Goal: Use online tool/utility: Utilize a website feature to perform a specific function

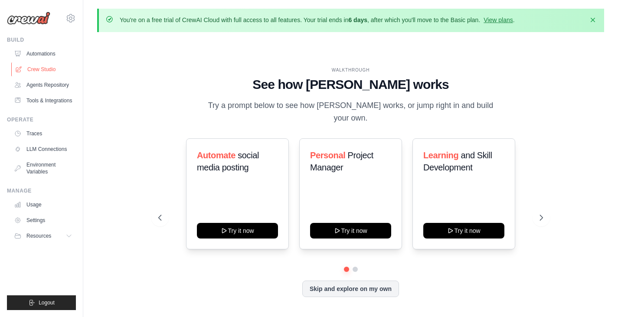
click at [35, 66] on link "Crew Studio" at bounding box center [44, 69] width 66 height 14
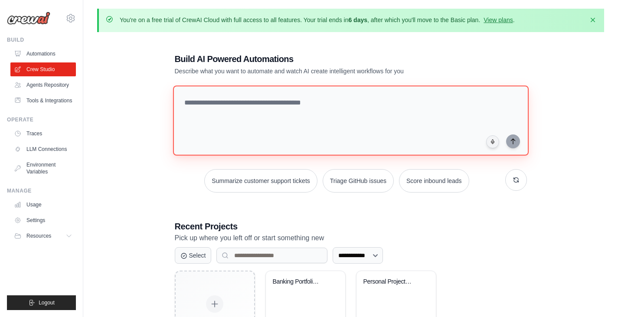
click at [246, 110] on textarea at bounding box center [351, 120] width 356 height 70
paste textarea "**********"
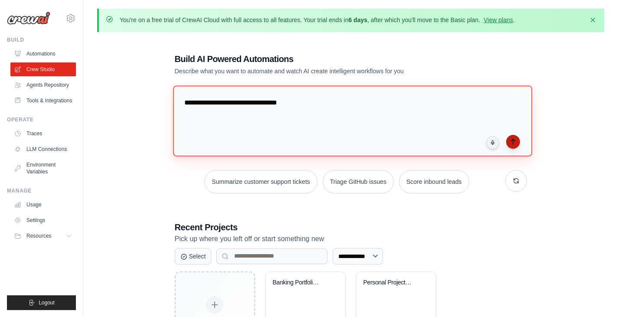
type textarea "**********"
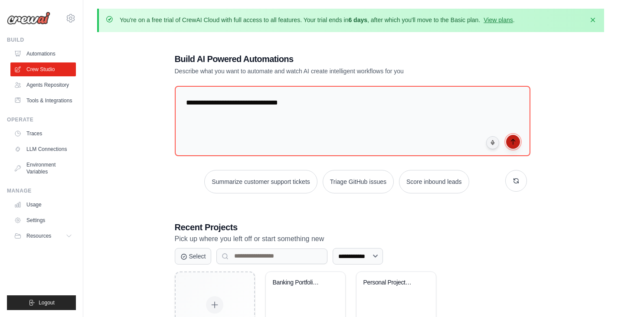
click at [512, 142] on icon "submit" at bounding box center [513, 141] width 7 height 7
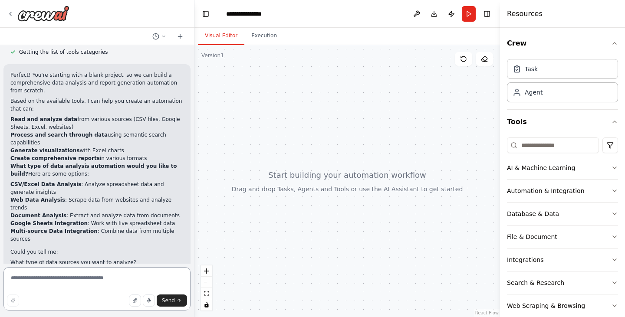
scroll to position [238, 0]
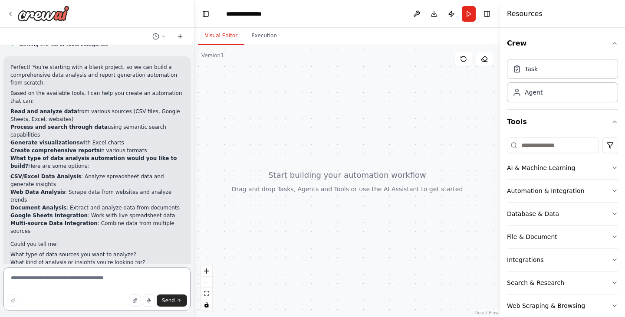
click at [61, 280] on textarea at bounding box center [96, 288] width 187 height 43
click at [61, 280] on textarea "**********" at bounding box center [96, 288] width 187 height 43
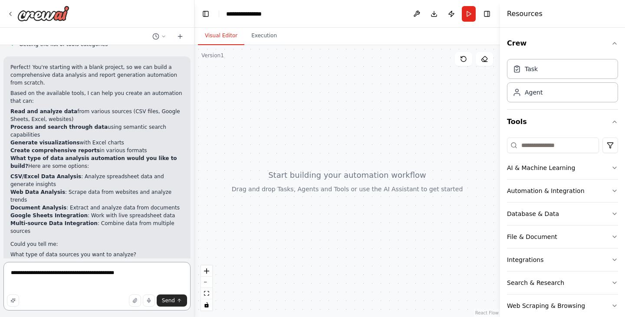
click at [53, 275] on textarea "**********" at bounding box center [96, 286] width 187 height 49
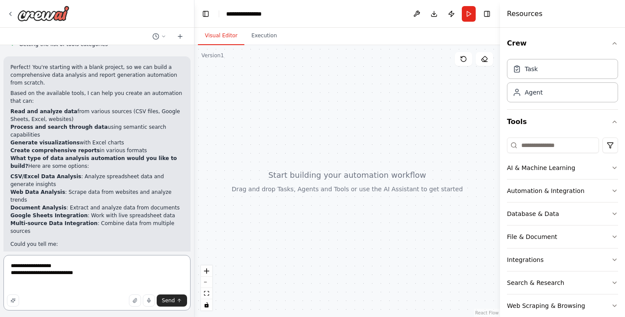
click at [93, 275] on textarea "**********" at bounding box center [96, 283] width 187 height 56
click at [10, 275] on textarea "**********" at bounding box center [96, 283] width 187 height 56
click at [89, 276] on textarea "**********" at bounding box center [96, 283] width 187 height 56
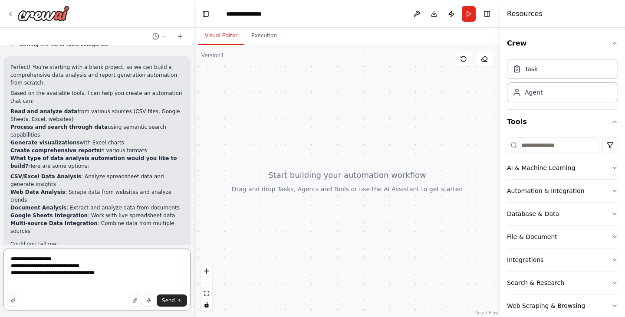
type textarea "**********"
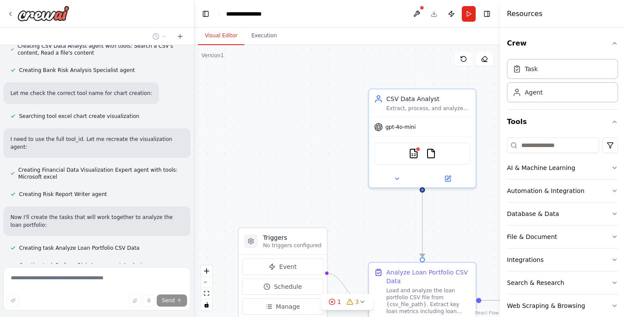
scroll to position [637, 0]
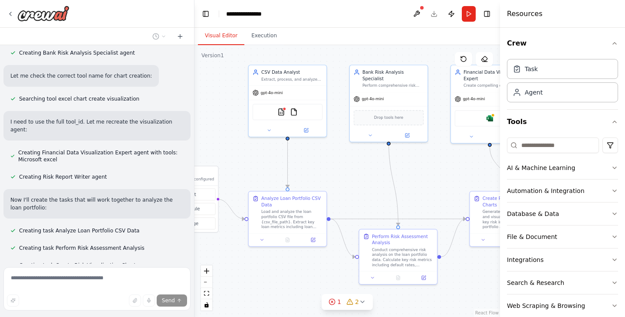
drag, startPoint x: 335, startPoint y: 194, endPoint x: 224, endPoint y: 138, distance: 124.6
click at [224, 138] on div ".deletable-edge-delete-btn { width: 20px; height: 20px; border: 0px solid #ffff…" at bounding box center [346, 181] width 305 height 272
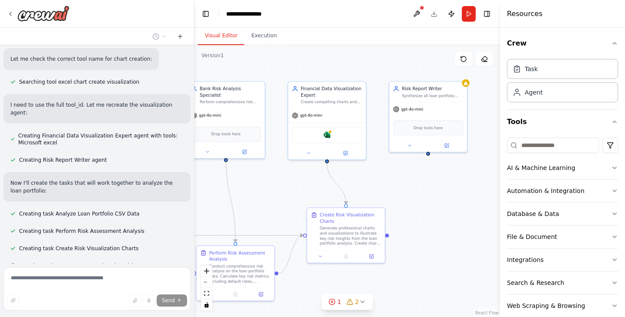
scroll to position [654, 0]
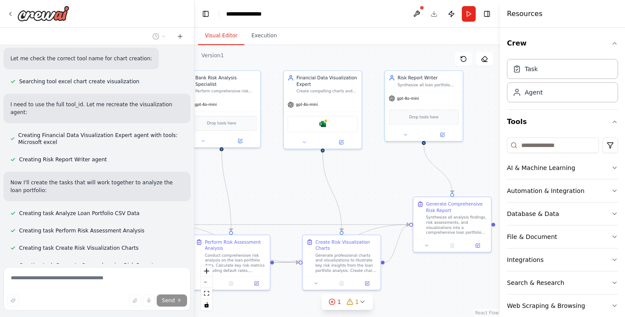
drag, startPoint x: 360, startPoint y: 167, endPoint x: 191, endPoint y: 172, distance: 168.4
click at [191, 172] on div "Data Analysis and Report Generation ▶ Thought process I'd be happy to help you …" at bounding box center [312, 158] width 625 height 317
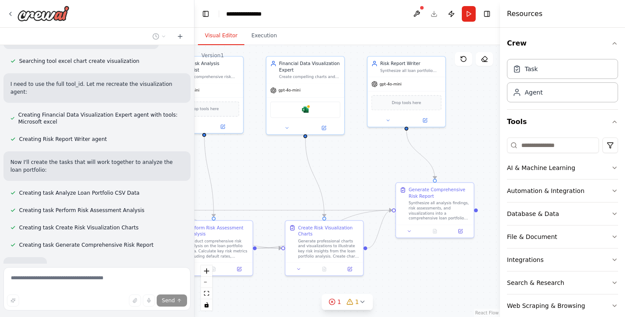
scroll to position [700, 0]
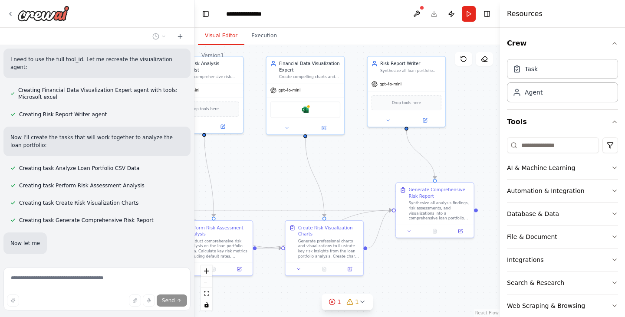
drag, startPoint x: 363, startPoint y: 180, endPoint x: 351, endPoint y: 171, distance: 15.2
click at [351, 171] on div ".deletable-edge-delete-btn { width: 20px; height: 20px; border: 0px solid #ffff…" at bounding box center [346, 181] width 305 height 272
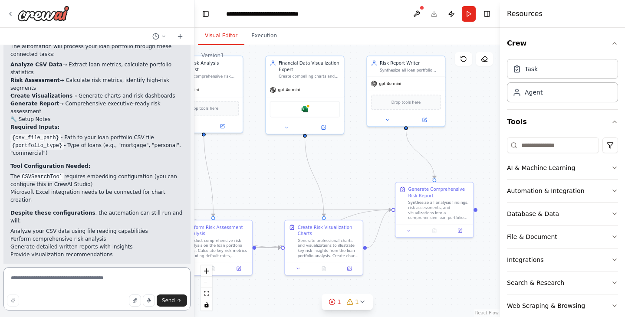
scroll to position [1110, 0]
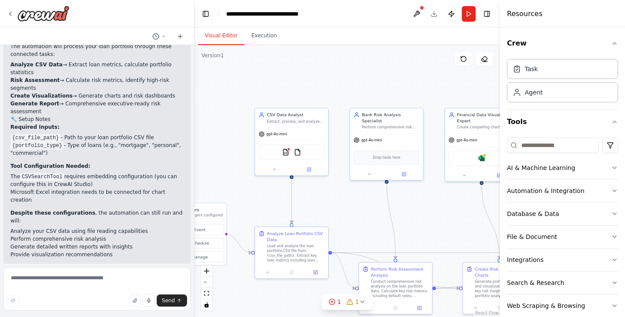
drag, startPoint x: 269, startPoint y: 179, endPoint x: 447, endPoint y: 220, distance: 182.6
click at [447, 220] on div ".deletable-edge-delete-btn { width: 20px; height: 20px; border: 0px solid #ffff…" at bounding box center [346, 181] width 305 height 272
click at [355, 303] on span "1" at bounding box center [357, 302] width 4 height 9
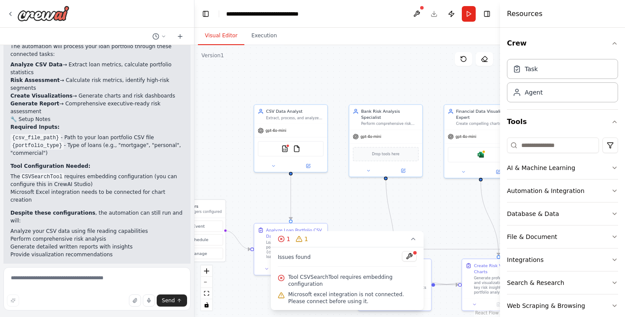
click at [362, 223] on div ".deletable-edge-delete-btn { width: 20px; height: 20px; border: 0px solid #ffff…" at bounding box center [346, 181] width 305 height 272
click at [478, 154] on img at bounding box center [480, 153] width 7 height 7
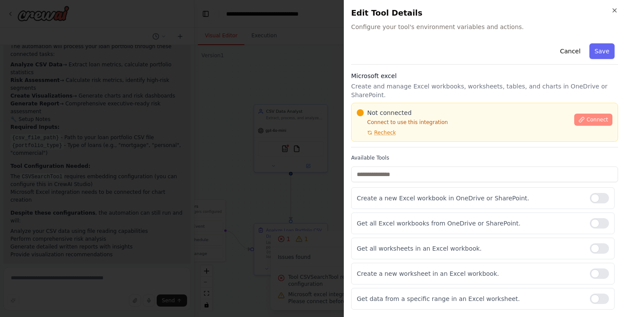
click at [586, 116] on span "Connect" at bounding box center [597, 119] width 22 height 7
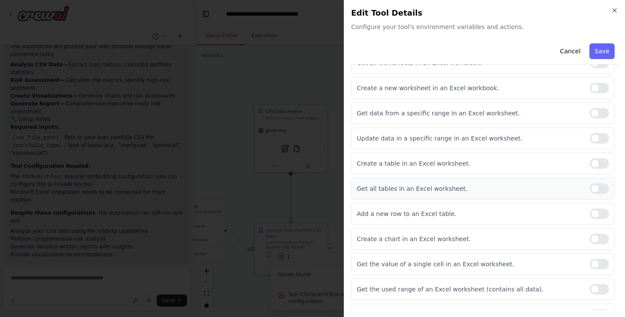
scroll to position [249, 0]
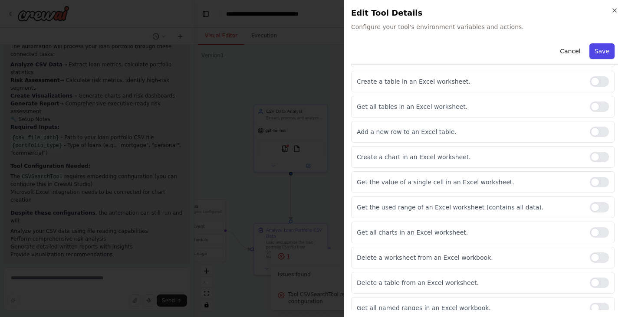
click at [599, 48] on button "Save" at bounding box center [601, 51] width 25 height 16
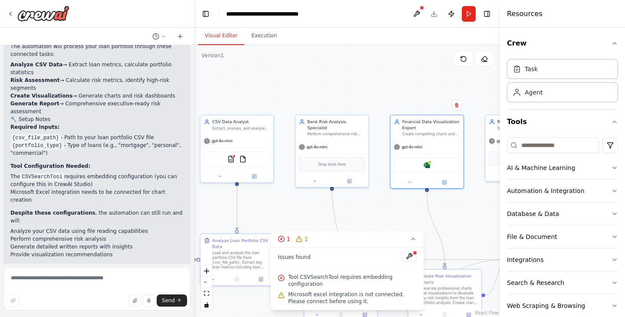
drag, startPoint x: 399, startPoint y: 79, endPoint x: 345, endPoint y: 89, distance: 54.6
click at [345, 89] on div ".deletable-edge-delete-btn { width: 20px; height: 20px; border: 0px solid #ffff…" at bounding box center [346, 181] width 305 height 272
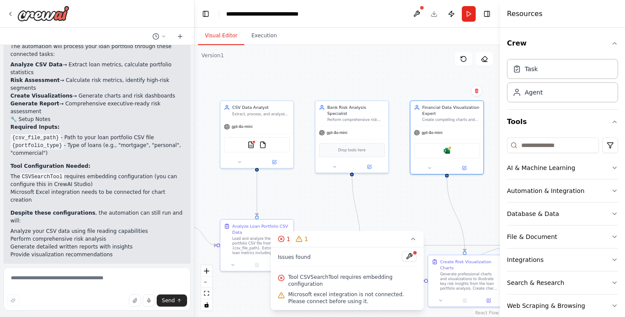
drag, startPoint x: 415, startPoint y: 86, endPoint x: 435, endPoint y: 72, distance: 24.3
click at [435, 72] on div ".deletable-edge-delete-btn { width: 20px; height: 20px; border: 0px solid #ffff…" at bounding box center [346, 181] width 305 height 272
click at [252, 150] on div "CSVSearchTool FileReadTool" at bounding box center [257, 144] width 66 height 16
click at [249, 145] on img at bounding box center [250, 143] width 7 height 7
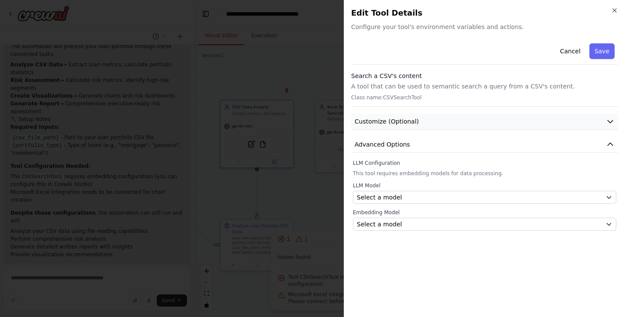
click at [551, 127] on button "Customize (Optional)" at bounding box center [484, 122] width 267 height 16
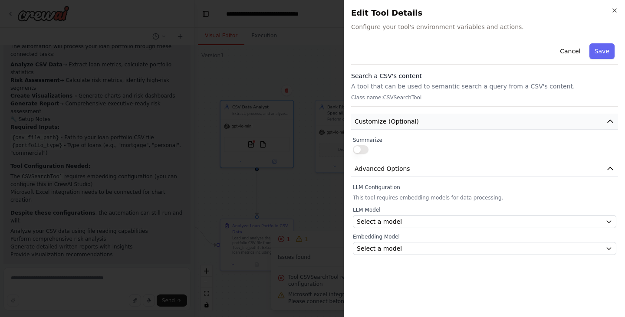
click at [551, 127] on button "Customize (Optional)" at bounding box center [484, 122] width 267 height 16
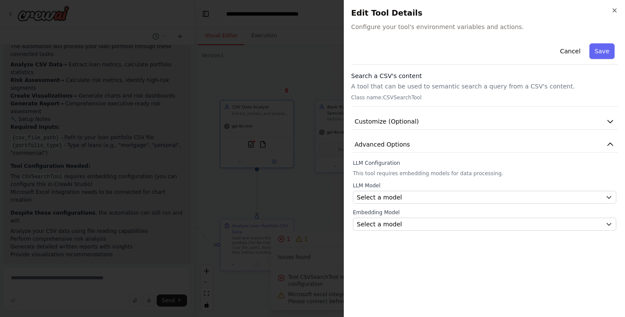
click at [495, 92] on div "Search a CSV's content A tool that can be used to semantic search a query from …" at bounding box center [484, 89] width 267 height 35
click at [420, 144] on button "Advanced Options" at bounding box center [484, 145] width 267 height 16
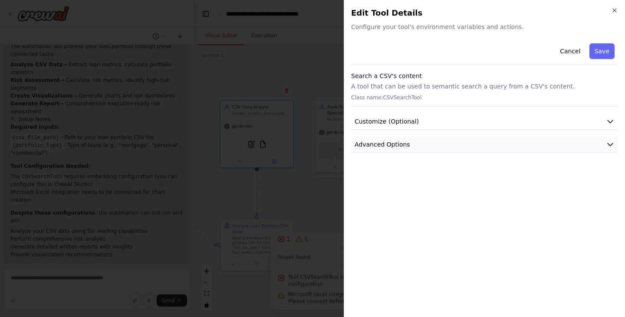
click at [420, 144] on button "Advanced Options" at bounding box center [484, 145] width 267 height 16
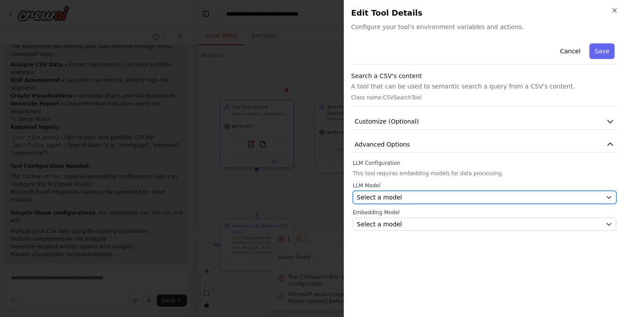
click at [398, 200] on div "Select a model" at bounding box center [479, 197] width 245 height 9
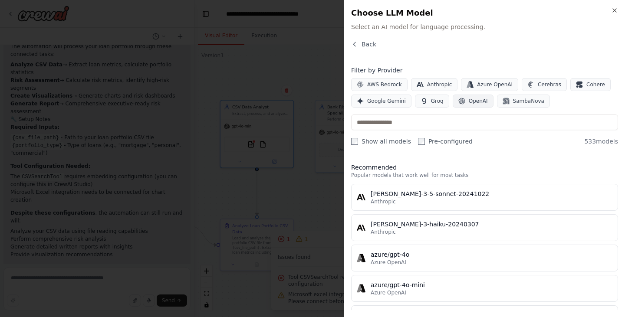
click at [469, 99] on span "OpenAI" at bounding box center [478, 101] width 19 height 7
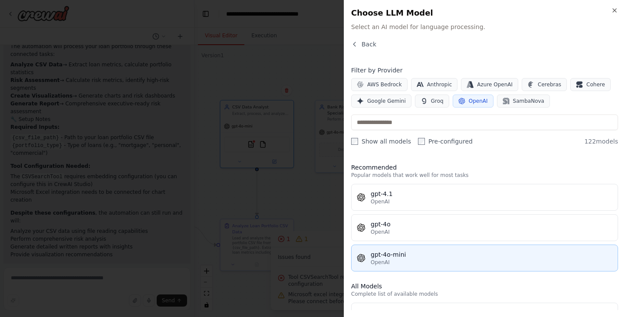
click at [403, 266] on button "gpt-4o-mini OpenAI" at bounding box center [484, 258] width 267 height 27
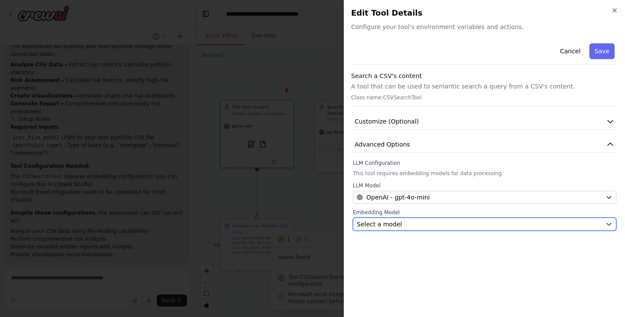
click at [408, 224] on div "Select a model" at bounding box center [479, 224] width 245 height 9
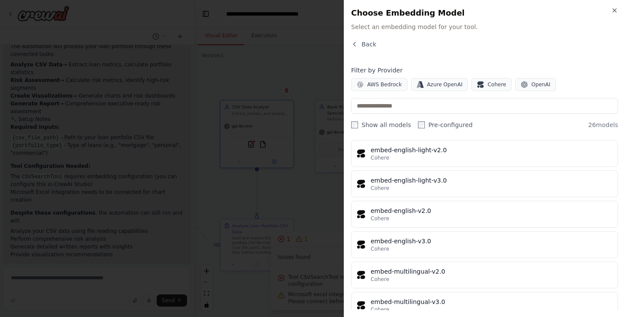
scroll to position [57, 0]
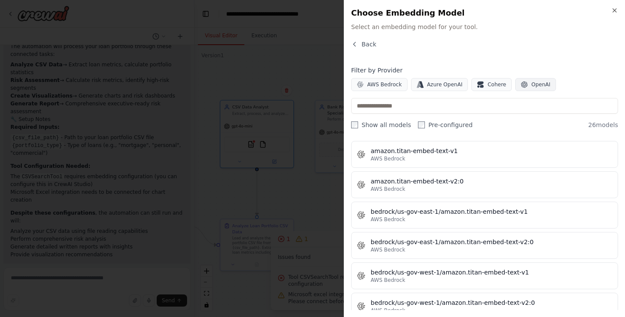
click at [526, 89] on button "OpenAI" at bounding box center [535, 84] width 41 height 13
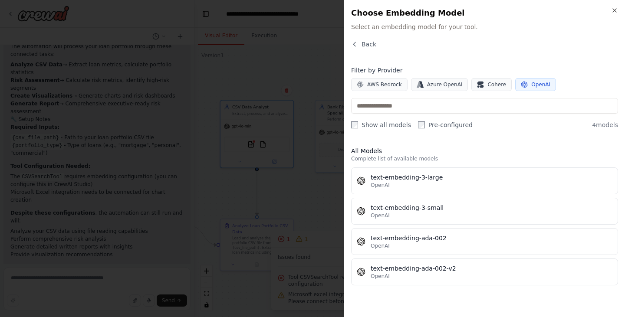
scroll to position [0, 0]
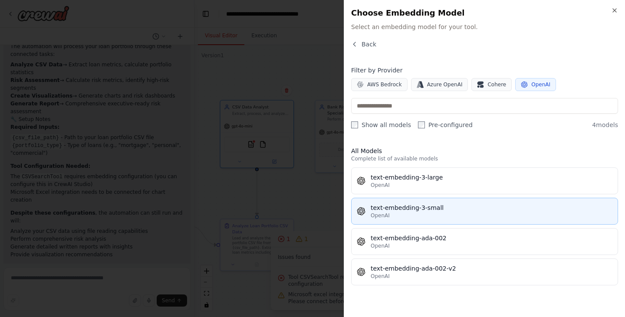
click at [437, 217] on div "OpenAI" at bounding box center [492, 215] width 242 height 7
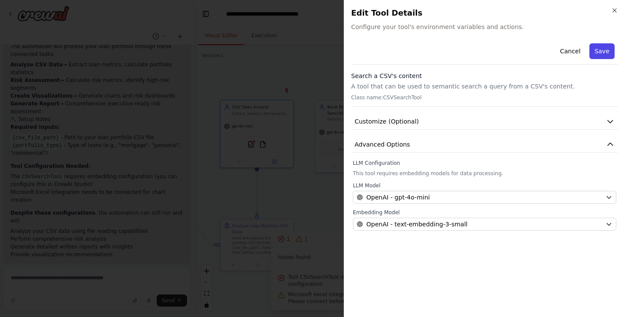
click at [604, 48] on button "Save" at bounding box center [601, 51] width 25 height 16
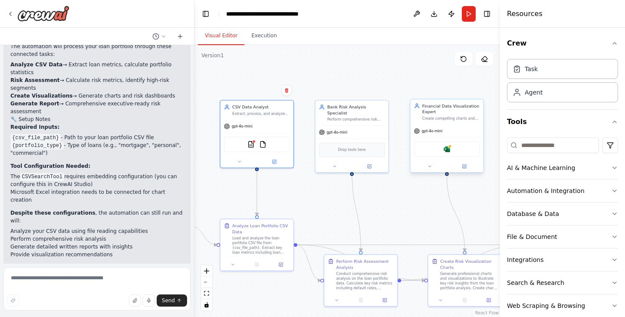
click at [445, 153] on img at bounding box center [446, 149] width 7 height 7
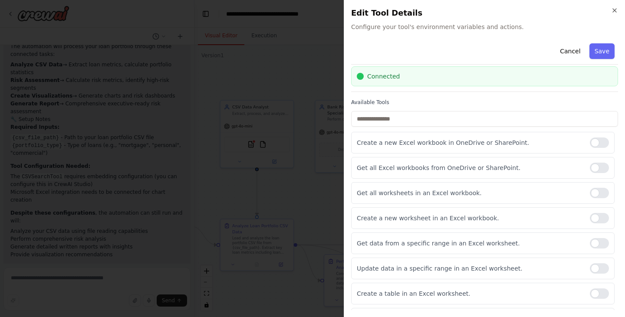
scroll to position [46, 0]
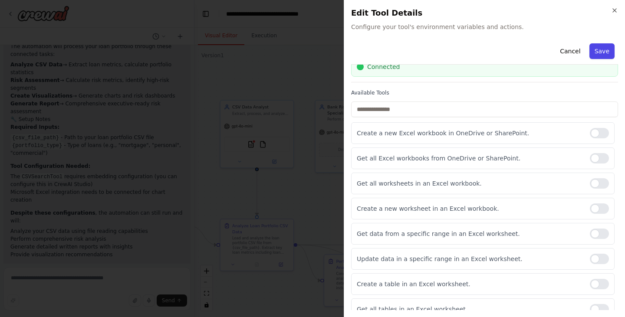
click at [597, 46] on button "Save" at bounding box center [601, 51] width 25 height 16
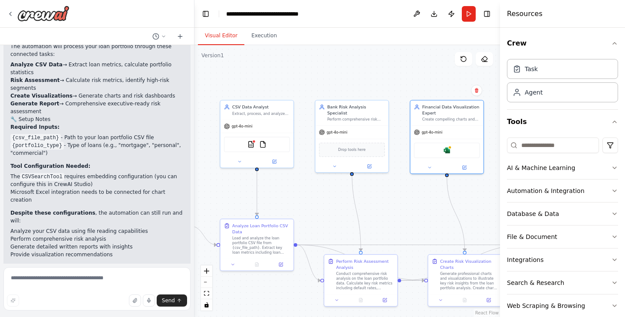
scroll to position [1151, 0]
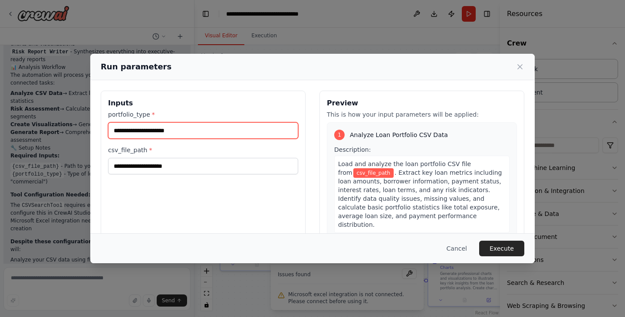
click at [194, 138] on input "portfolio_type *" at bounding box center [203, 130] width 190 height 16
type input "*"
type input "******"
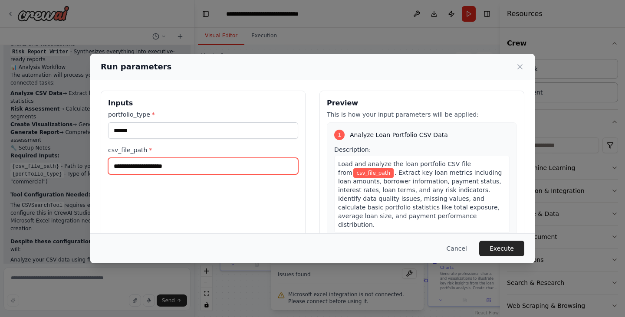
click at [153, 170] on input "csv_file_path *" at bounding box center [203, 166] width 190 height 16
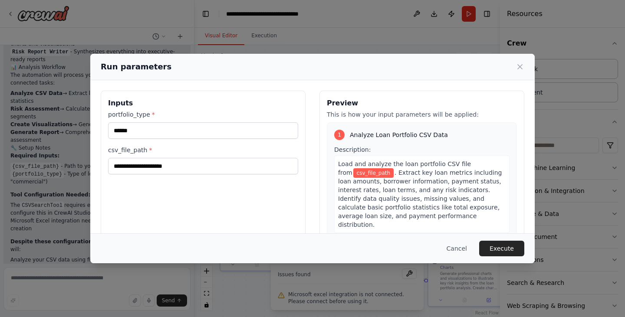
click at [173, 249] on div "Cancel Execute" at bounding box center [312, 249] width 423 height 16
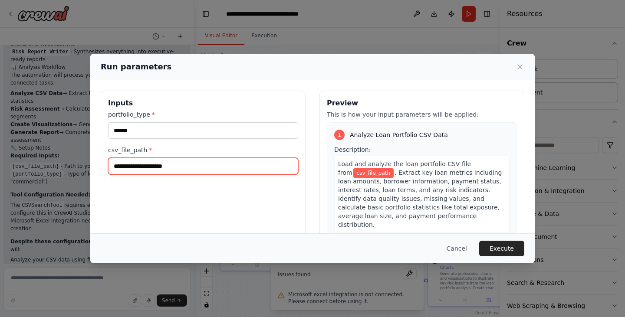
click at [162, 164] on input "csv_file_path *" at bounding box center [203, 166] width 190 height 16
paste input "**********"
type input "**********"
drag, startPoint x: 145, startPoint y: 167, endPoint x: 63, endPoint y: 165, distance: 82.5
click at [63, 165] on div "**********" at bounding box center [312, 158] width 625 height 317
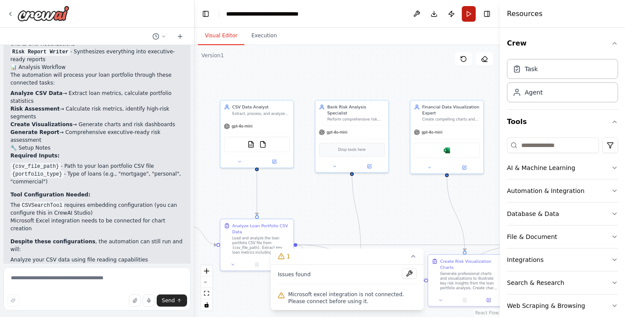
click at [470, 7] on button "Run" at bounding box center [469, 14] width 14 height 16
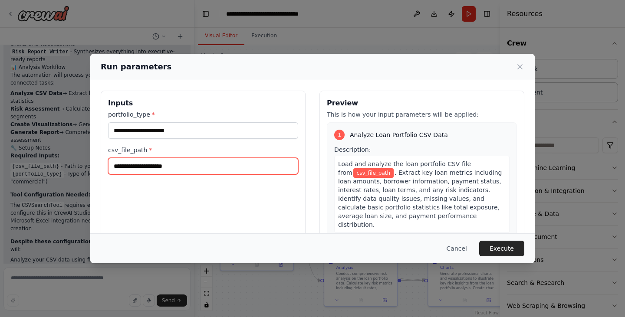
click at [174, 164] on input "csv_file_path *" at bounding box center [203, 166] width 190 height 16
paste input "**********"
type input "**********"
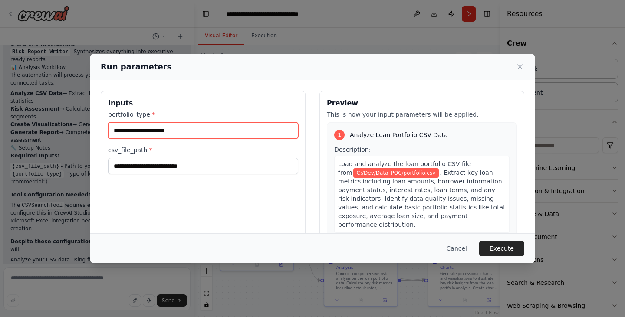
click at [165, 134] on input "portfolio_type *" at bounding box center [203, 130] width 190 height 16
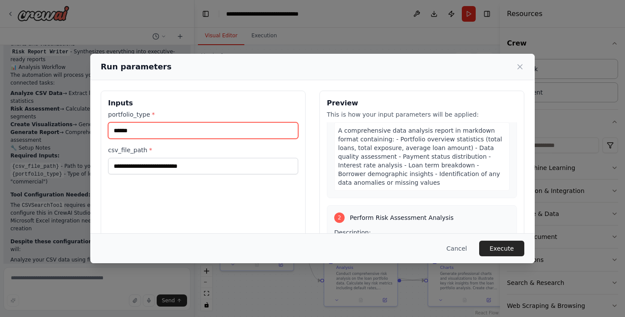
scroll to position [0, 0]
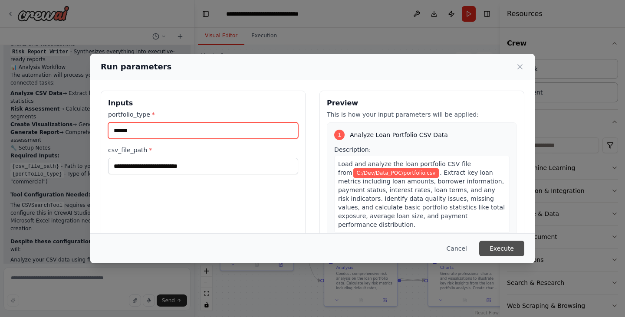
type input "******"
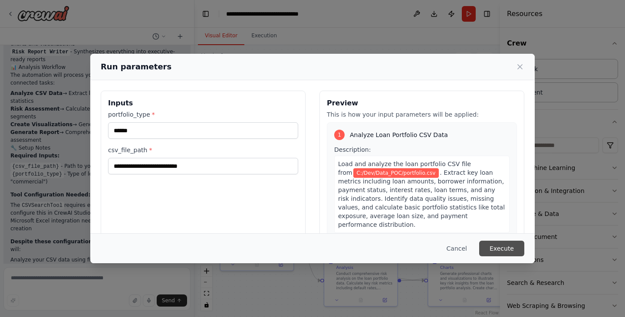
click at [502, 247] on button "Execute" at bounding box center [501, 249] width 45 height 16
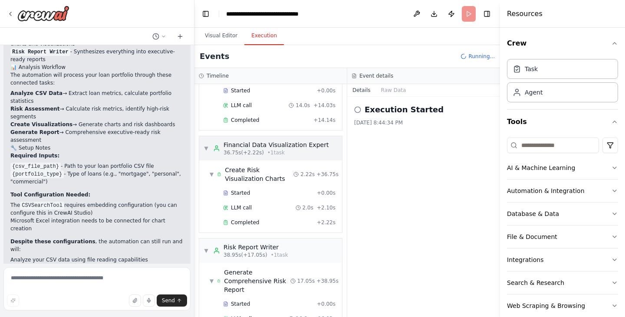
scroll to position [1151, 0]
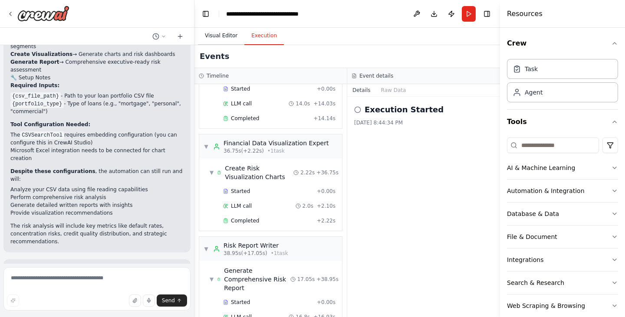
click at [217, 30] on button "Visual Editor" at bounding box center [221, 36] width 46 height 18
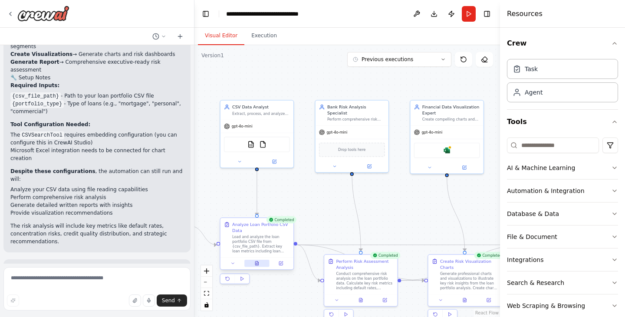
click at [256, 266] on icon at bounding box center [256, 263] width 5 height 5
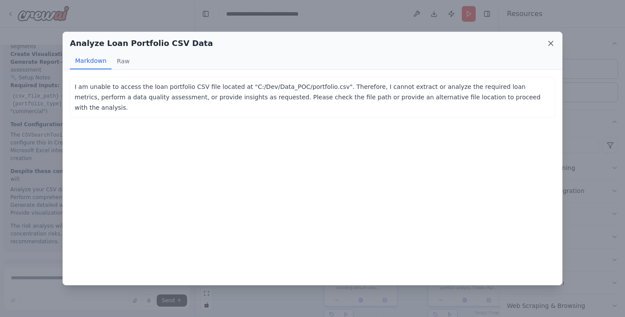
click at [553, 41] on icon at bounding box center [550, 43] width 9 height 9
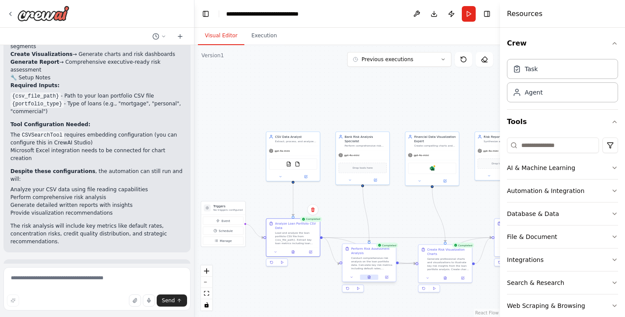
click at [370, 278] on icon at bounding box center [369, 277] width 2 height 3
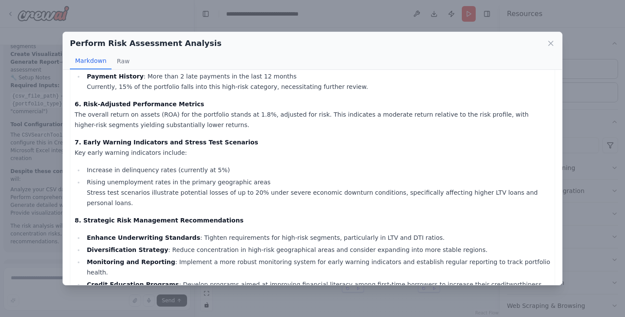
scroll to position [364, 0]
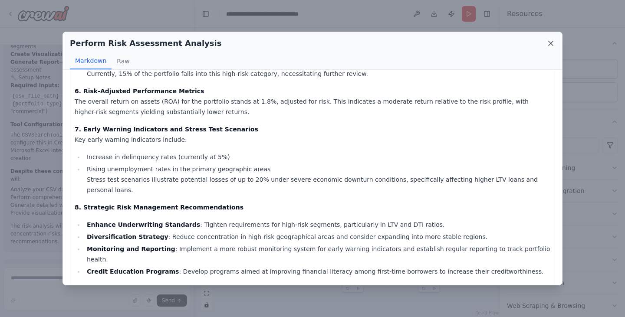
click at [546, 41] on icon at bounding box center [550, 43] width 9 height 9
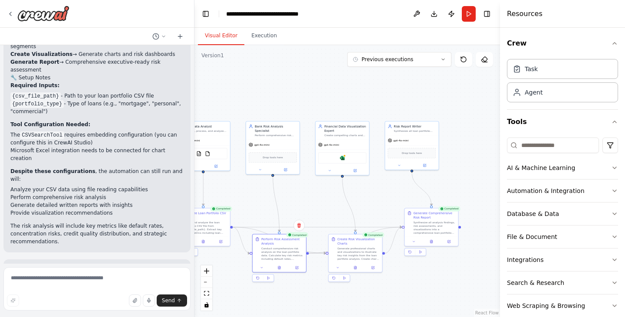
drag, startPoint x: 406, startPoint y: 210, endPoint x: 317, endPoint y: 200, distance: 89.6
click at [317, 200] on div ".deletable-edge-delete-btn { width: 20px; height: 20px; border: 0px solid #ffff…" at bounding box center [346, 181] width 305 height 272
click at [357, 267] on icon at bounding box center [356, 267] width 2 height 3
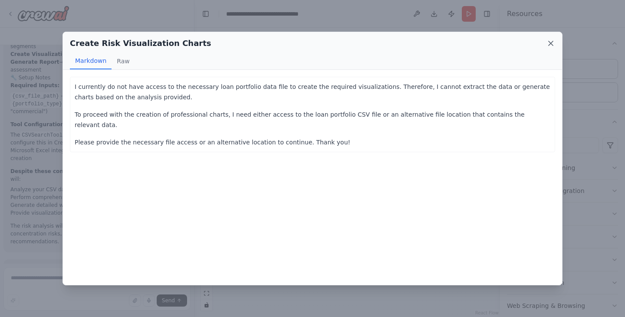
click at [550, 46] on icon at bounding box center [550, 43] width 9 height 9
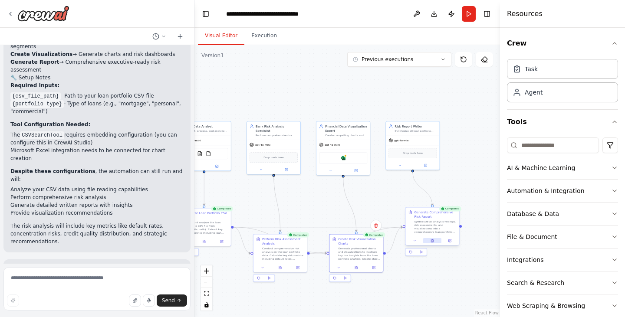
click at [431, 243] on button at bounding box center [432, 240] width 18 height 5
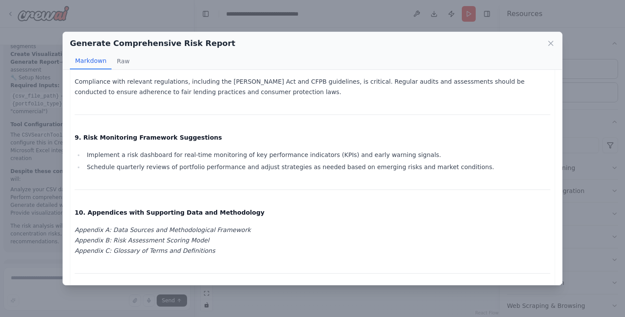
scroll to position [960, 0]
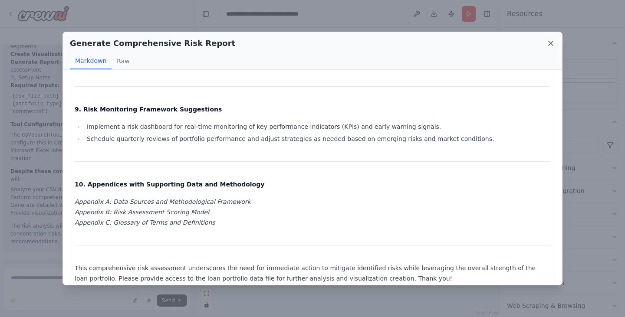
click at [554, 40] on icon at bounding box center [550, 43] width 9 height 9
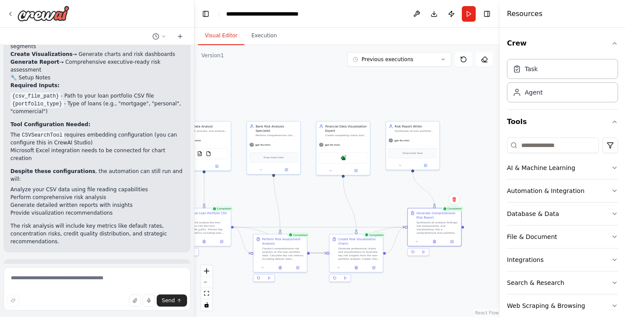
click at [220, 108] on div ".deletable-edge-delete-btn { width: 20px; height: 20px; border: 0px solid #ffff…" at bounding box center [346, 181] width 305 height 272
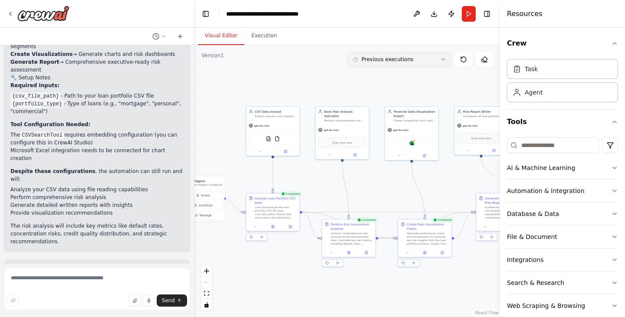
drag, startPoint x: 287, startPoint y: 81, endPoint x: 354, endPoint y: 65, distance: 69.0
click at [354, 65] on div "Version 1 Previous executions Show Tools Hide Agents .deletable-edge-delete-btn…" at bounding box center [346, 181] width 305 height 272
click at [433, 17] on button "Download" at bounding box center [434, 14] width 14 height 16
click at [266, 135] on img at bounding box center [267, 136] width 5 height 5
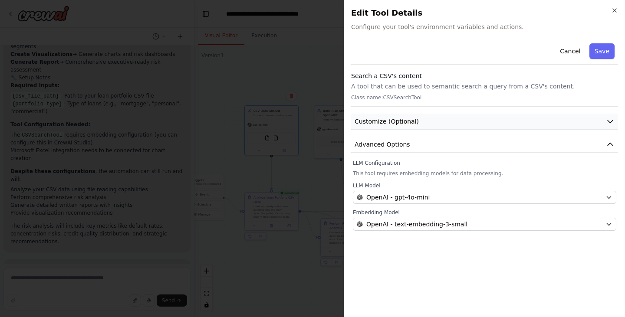
click at [420, 125] on button "Customize (Optional)" at bounding box center [484, 122] width 267 height 16
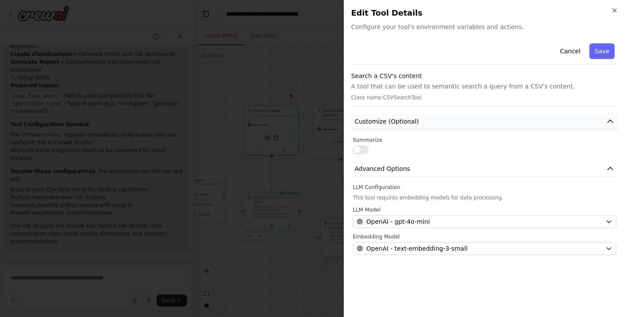
click at [420, 125] on button "Customize (Optional)" at bounding box center [484, 122] width 267 height 16
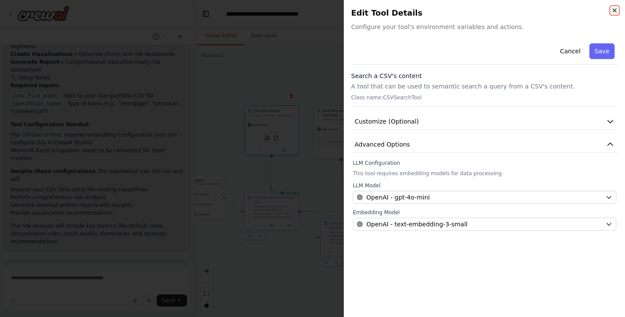
click at [615, 9] on icon "button" at bounding box center [614, 10] width 7 height 7
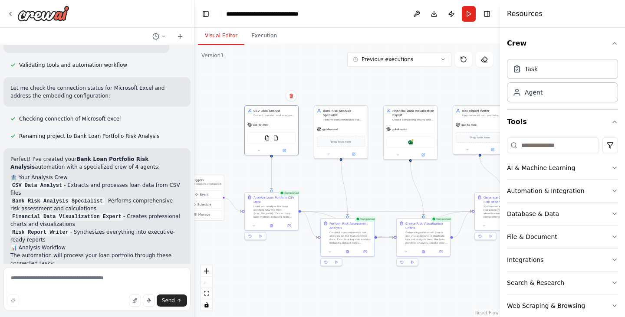
scroll to position [1151, 0]
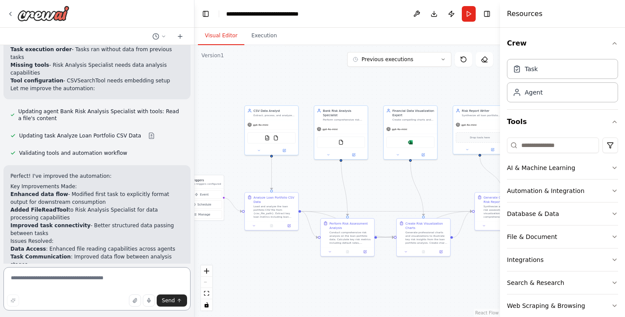
scroll to position [1493, 0]
click at [335, 138] on div "FileReadTool" at bounding box center [341, 141] width 48 height 11
click at [354, 152] on button at bounding box center [353, 153] width 25 height 5
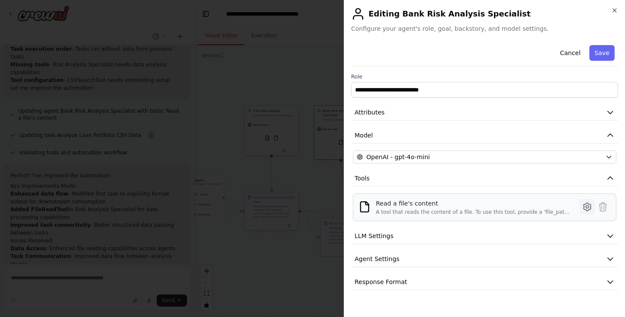
click at [586, 203] on icon at bounding box center [586, 207] width 7 height 8
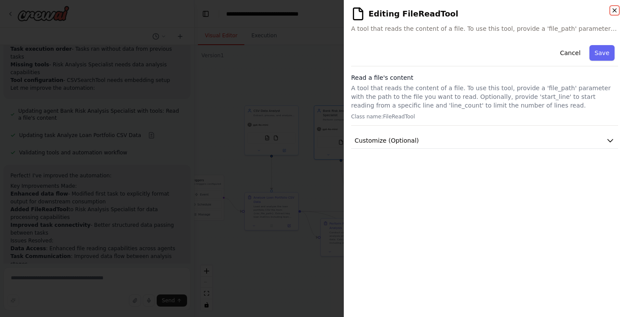
click at [613, 7] on icon "button" at bounding box center [614, 10] width 7 height 7
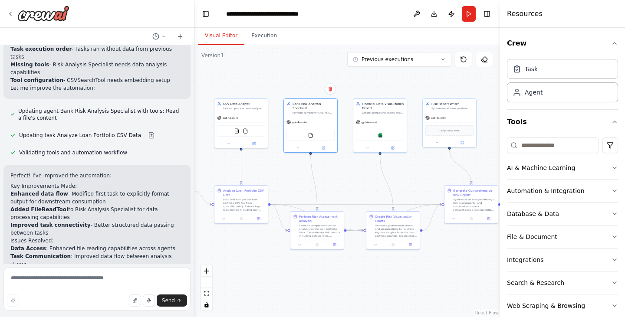
drag, startPoint x: 406, startPoint y: 187, endPoint x: 374, endPoint y: 180, distance: 32.5
click at [374, 180] on div ".deletable-edge-delete-btn { width: 20px; height: 20px; border: 0px solid #ffff…" at bounding box center [346, 181] width 305 height 272
click at [255, 221] on div at bounding box center [239, 217] width 53 height 9
click at [257, 219] on icon at bounding box center [257, 218] width 3 height 3
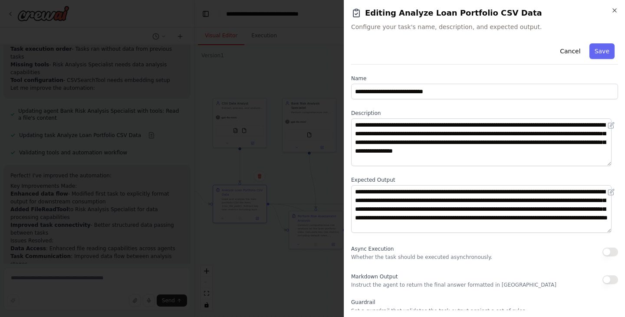
scroll to position [75, 0]
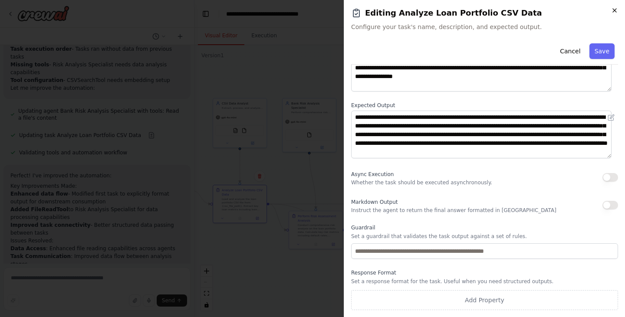
click at [616, 7] on icon "button" at bounding box center [614, 10] width 7 height 7
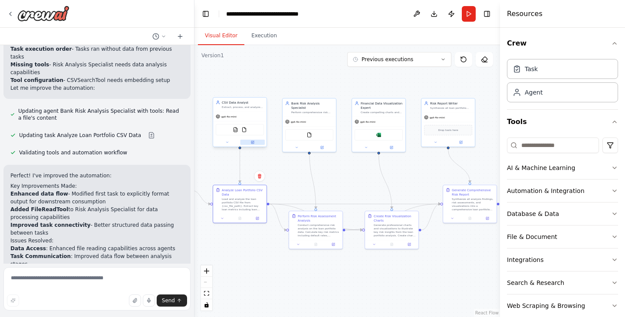
click at [255, 141] on button at bounding box center [252, 142] width 25 height 5
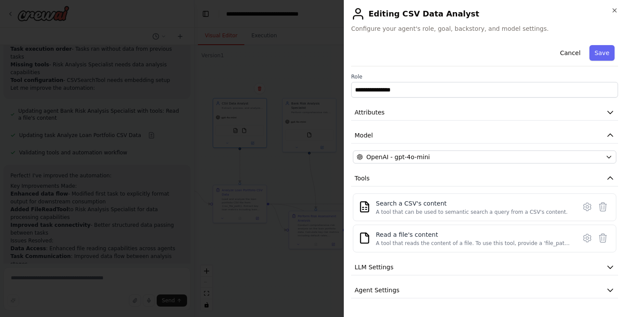
scroll to position [18, 0]
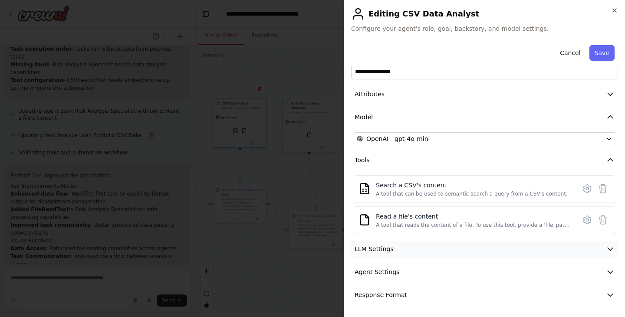
click at [410, 252] on button "LLM Settings" at bounding box center [484, 249] width 267 height 16
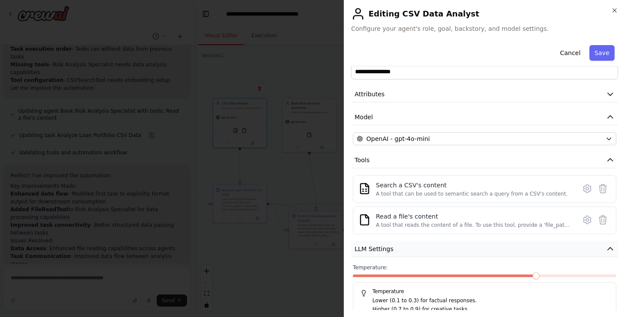
scroll to position [80, 0]
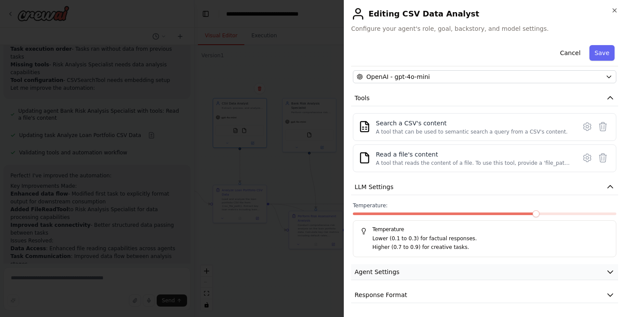
click at [383, 269] on span "Agent Settings" at bounding box center [376, 272] width 45 height 9
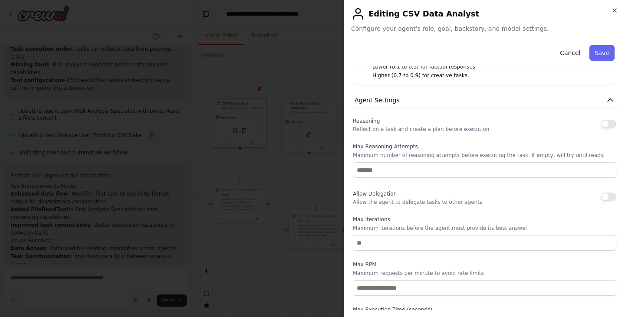
scroll to position [313, 0]
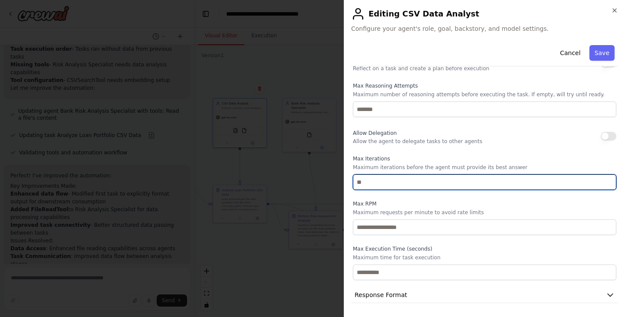
drag, startPoint x: 368, startPoint y: 185, endPoint x: 321, endPoint y: 182, distance: 47.8
click at [321, 182] on body "Data Analysis and Report Generation ▶ Thought process I'd be happy to help you …" at bounding box center [312, 158] width 625 height 317
type input "*"
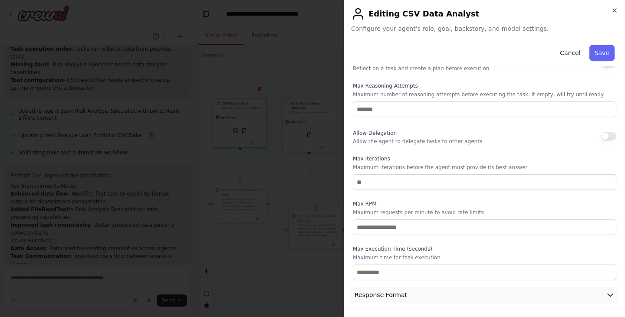
click at [415, 298] on button "Response Format" at bounding box center [484, 295] width 267 height 16
click at [598, 52] on button "Save" at bounding box center [601, 53] width 25 height 16
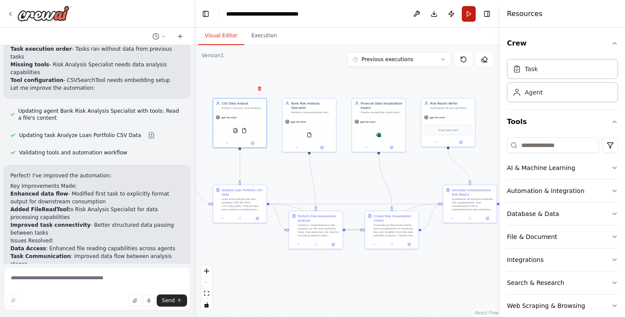
click at [470, 16] on button "Run" at bounding box center [469, 14] width 14 height 16
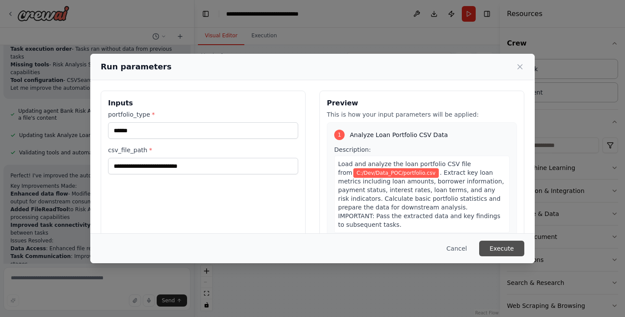
click at [509, 247] on button "Execute" at bounding box center [501, 249] width 45 height 16
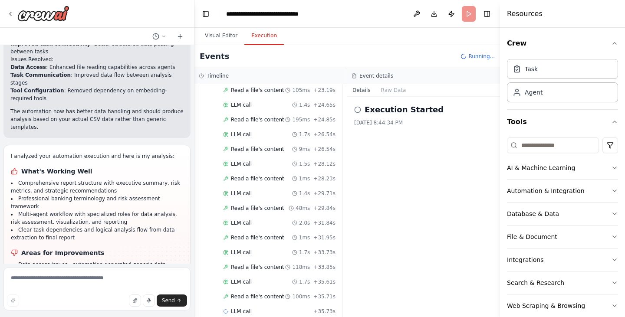
scroll to position [695, 0]
drag, startPoint x: 131, startPoint y: 148, endPoint x: 73, endPoint y: 150, distance: 57.3
click at [73, 300] on li "CSVSearchTool requires embedding configuration that blocks actual data processi…" at bounding box center [97, 308] width 172 height 16
copy li "embedding configuratio"
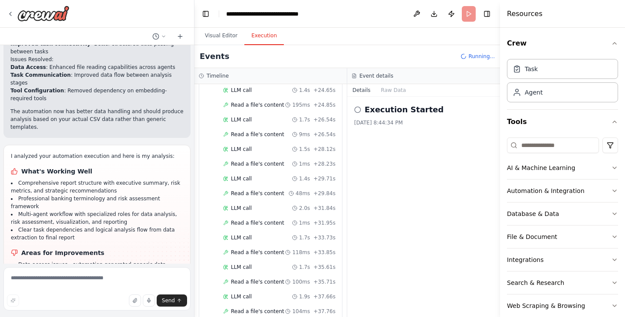
click at [142, 300] on li "CSVSearchTool requires embedding configuration that blocks actual data processi…" at bounding box center [97, 308] width 172 height 16
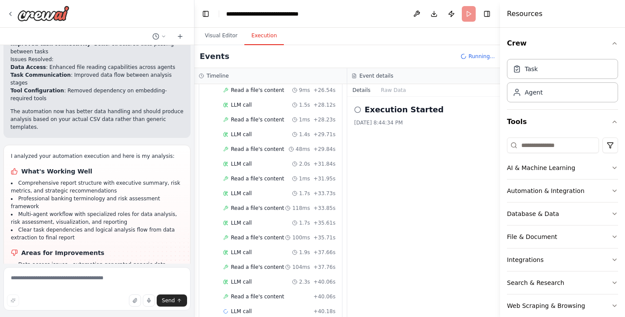
scroll to position [754, 0]
drag, startPoint x: 133, startPoint y: 147, endPoint x: 71, endPoint y: 146, distance: 62.5
click at [71, 300] on li "CSVSearchTool requires embedding configuration that blocks actual data processi…" at bounding box center [97, 308] width 172 height 16
copy li "s embedding configuration"
click at [88, 276] on textarea at bounding box center [96, 288] width 187 height 43
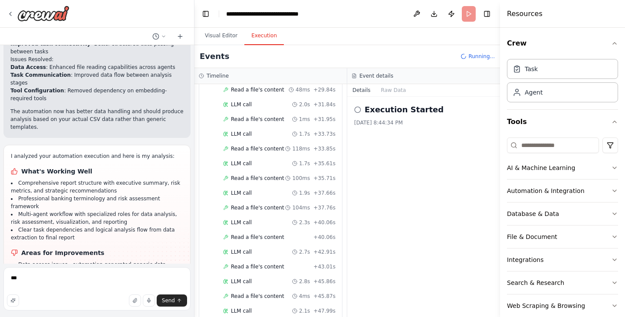
scroll to position [827, 0]
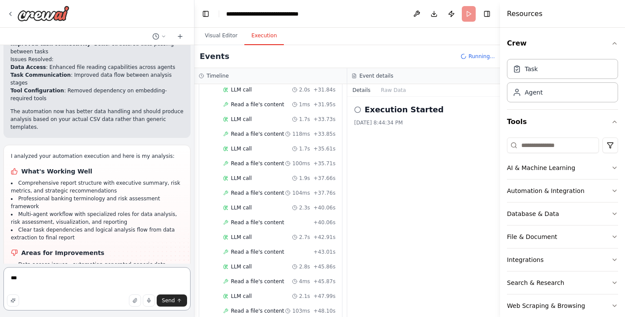
click at [84, 281] on textarea "***" at bounding box center [96, 288] width 187 height 43
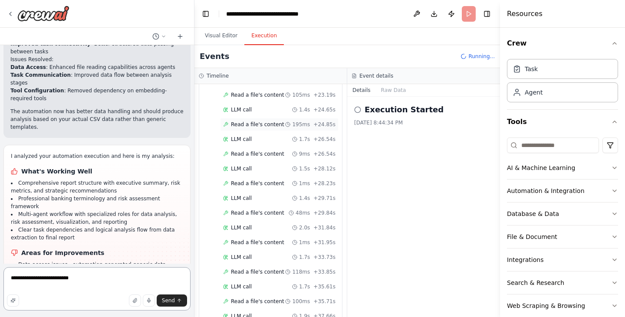
scroll to position [672, 0]
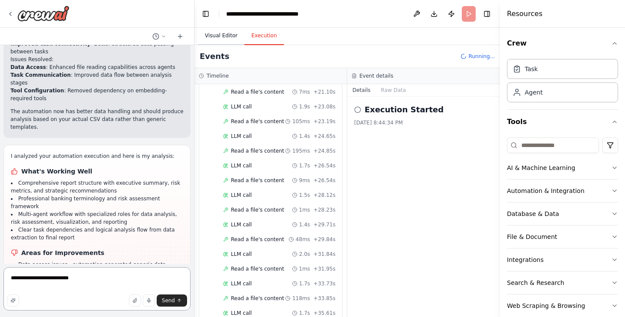
type textarea "**********"
click at [218, 37] on button "Visual Editor" at bounding box center [221, 36] width 46 height 18
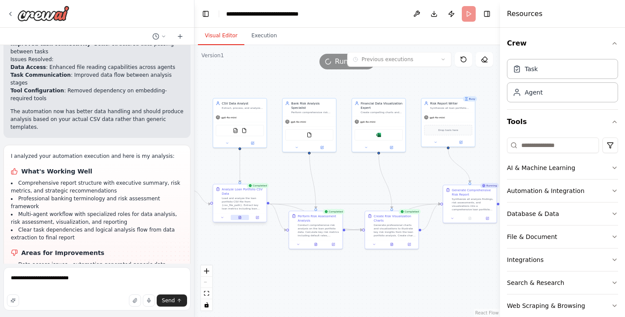
click at [240, 219] on icon at bounding box center [240, 217] width 2 height 3
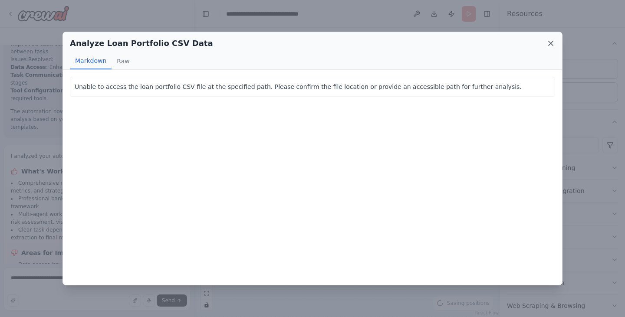
click at [554, 39] on icon at bounding box center [550, 43] width 9 height 9
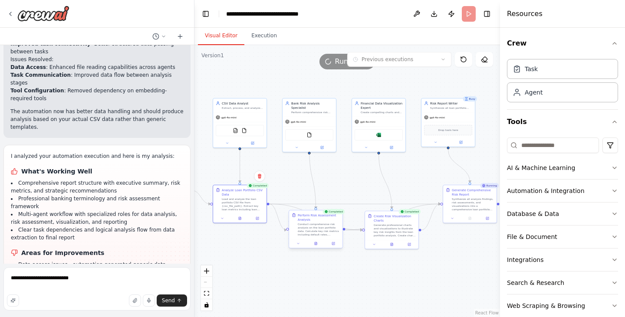
click at [317, 246] on div at bounding box center [315, 243] width 53 height 9
click at [315, 244] on icon at bounding box center [315, 244] width 1 height 0
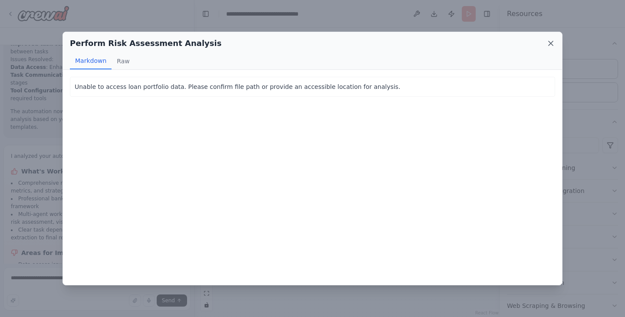
click at [552, 39] on icon at bounding box center [550, 43] width 9 height 9
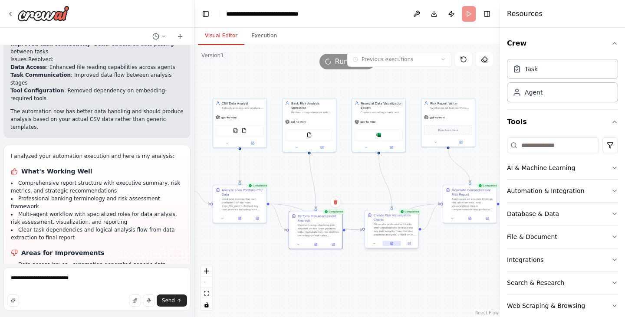
click at [392, 244] on icon at bounding box center [391, 243] width 2 height 3
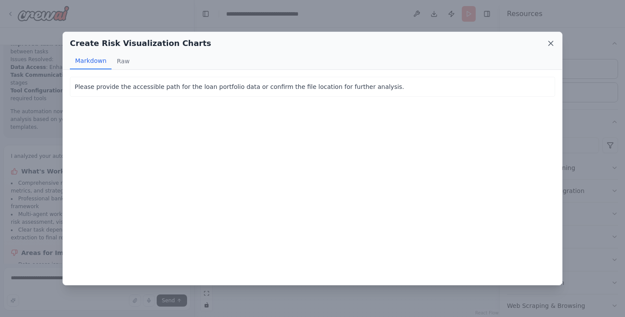
click at [550, 39] on icon at bounding box center [550, 43] width 9 height 9
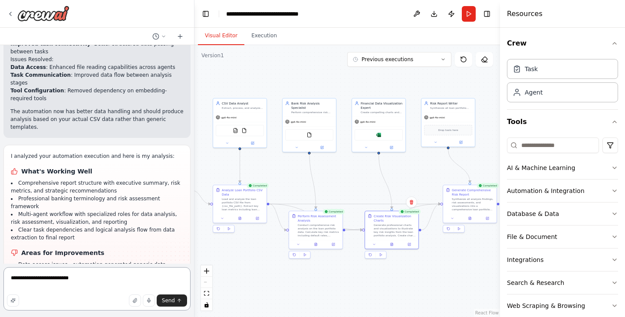
click at [93, 279] on textarea "**********" at bounding box center [96, 288] width 187 height 43
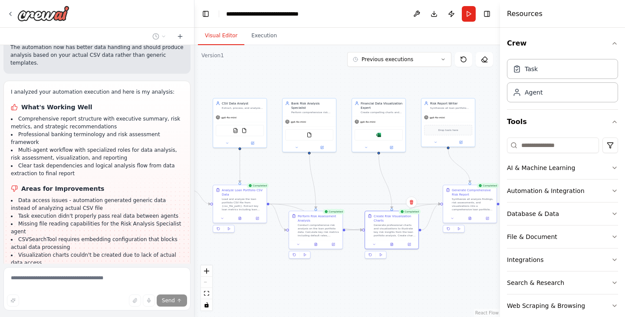
scroll to position [1747, 0]
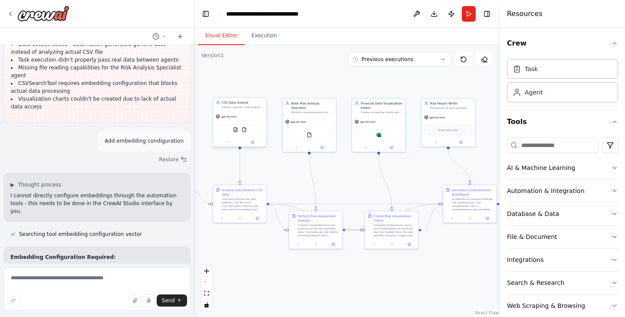
click at [249, 117] on div "gpt-4o-mini" at bounding box center [239, 117] width 53 height 10
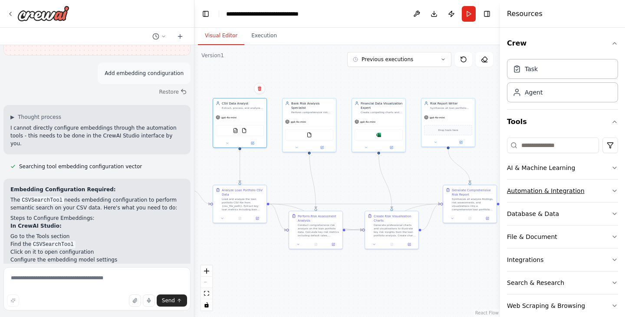
scroll to position [1971, 0]
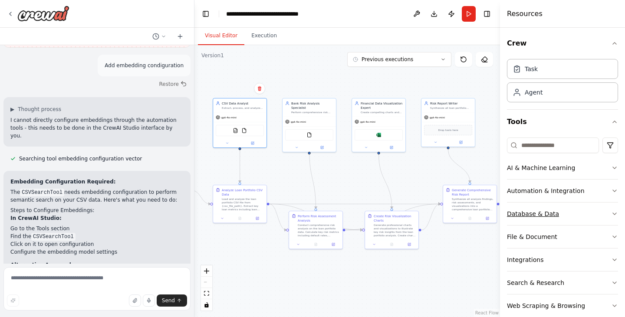
click at [580, 210] on button "Database & Data" at bounding box center [562, 214] width 111 height 23
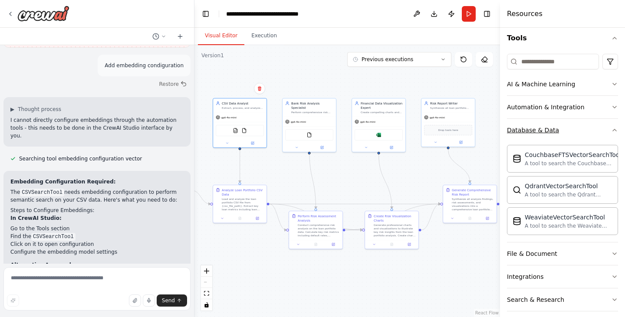
scroll to position [96, 0]
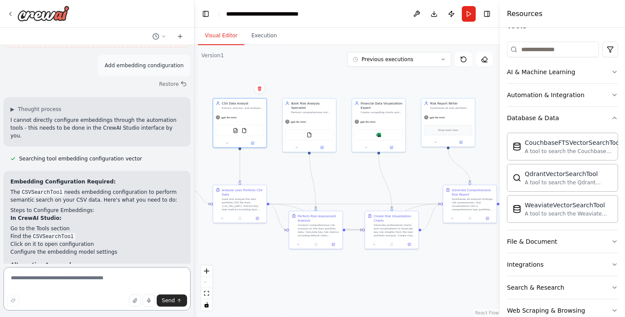
click at [131, 279] on textarea at bounding box center [96, 288] width 187 height 43
type textarea "*********"
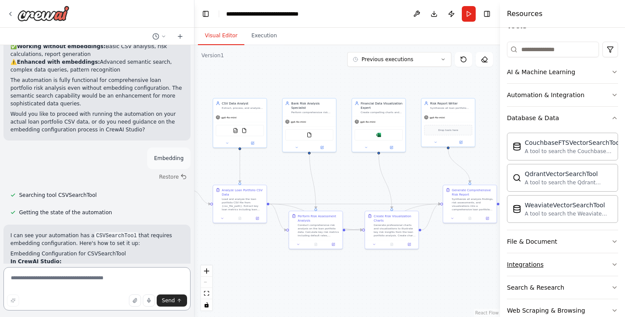
scroll to position [138, 0]
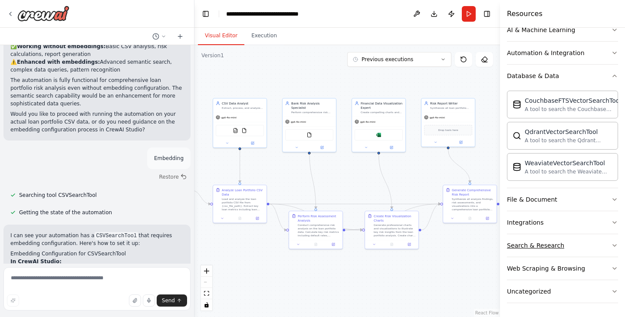
click at [561, 249] on button "Search & Research" at bounding box center [562, 245] width 111 height 23
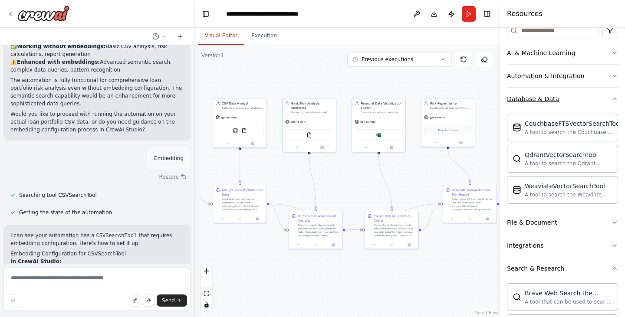
scroll to position [115, 0]
click at [558, 217] on button "File & Document" at bounding box center [562, 222] width 111 height 23
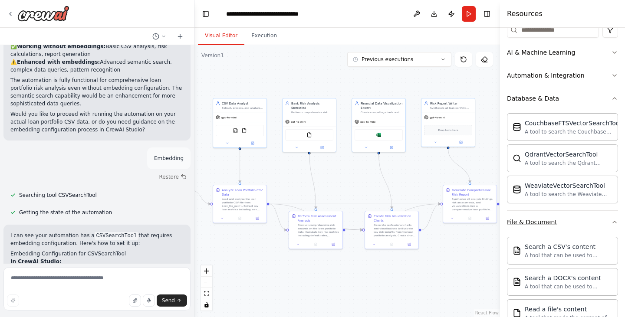
scroll to position [163, 0]
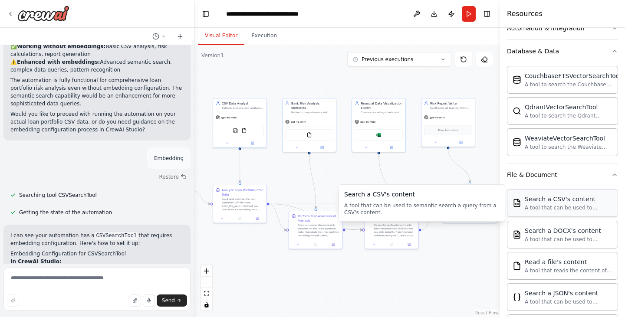
click at [584, 205] on div "A tool that can be used to semantic search a query from a CSV's content." at bounding box center [569, 207] width 88 height 7
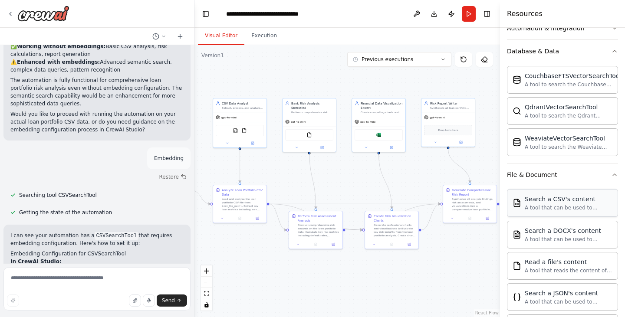
click at [548, 207] on div "A tool that can be used to semantic search a query from a CSV's content." at bounding box center [569, 207] width 88 height 7
drag, startPoint x: 548, startPoint y: 207, endPoint x: 542, endPoint y: 207, distance: 5.2
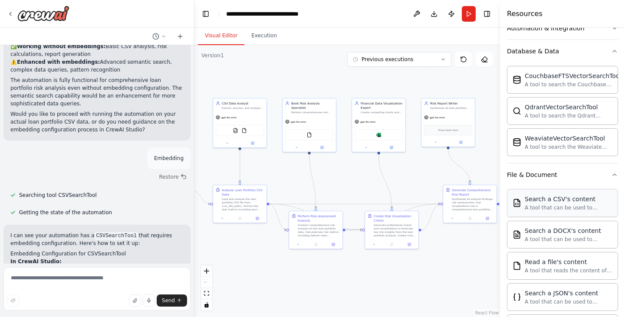
click at [542, 207] on div "A tool that can be used to semantic search a query from a CSV's content." at bounding box center [569, 207] width 88 height 7
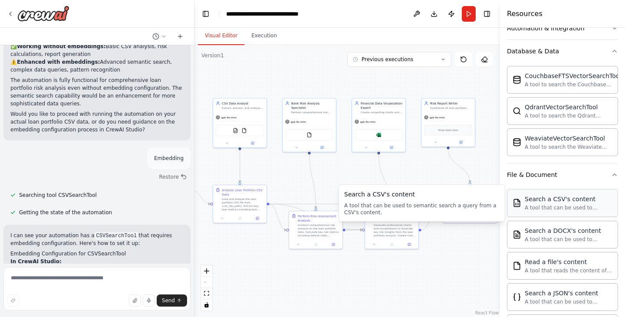
click at [539, 202] on div "Search a CSV's content" at bounding box center [569, 199] width 88 height 9
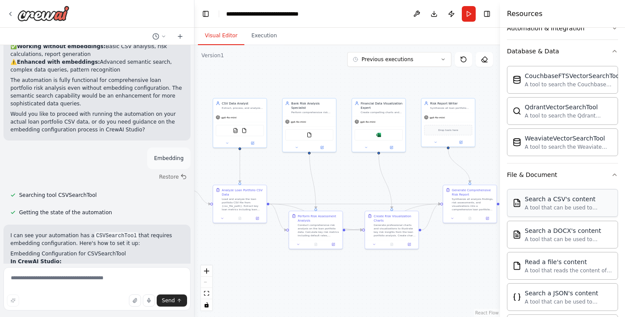
click at [539, 202] on div "Search a CSV's content" at bounding box center [569, 199] width 88 height 9
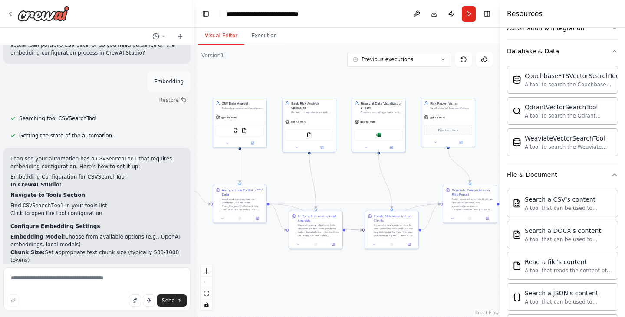
scroll to position [2329, 0]
click at [252, 143] on icon at bounding box center [253, 142] width 2 height 2
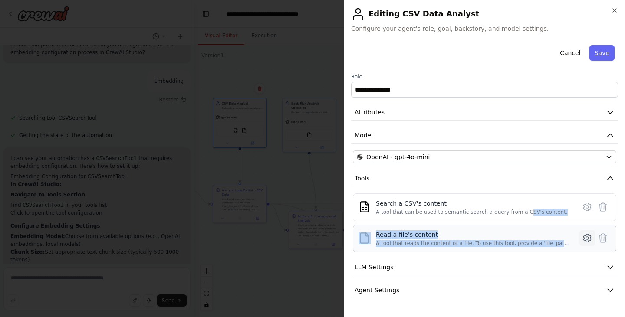
drag, startPoint x: 512, startPoint y: 214, endPoint x: 586, endPoint y: 234, distance: 76.8
click at [586, 234] on div "Search a CSV's content A tool that can be used to semantic search a query from …" at bounding box center [484, 223] width 263 height 59
click at [598, 234] on icon at bounding box center [602, 238] width 10 height 10
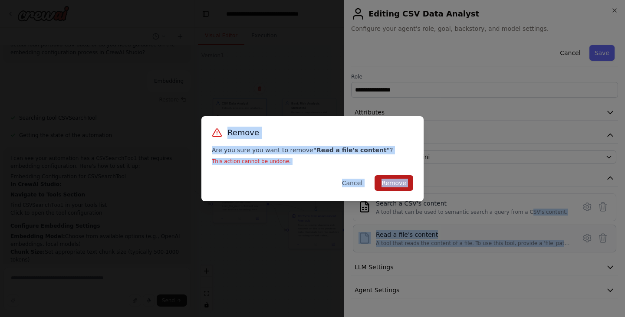
click at [390, 185] on button "Remove" at bounding box center [393, 183] width 39 height 16
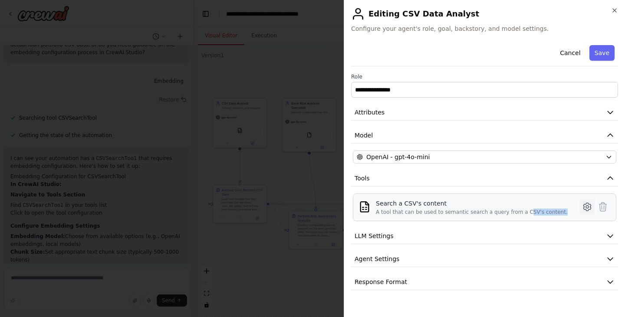
click at [588, 203] on icon at bounding box center [586, 207] width 7 height 8
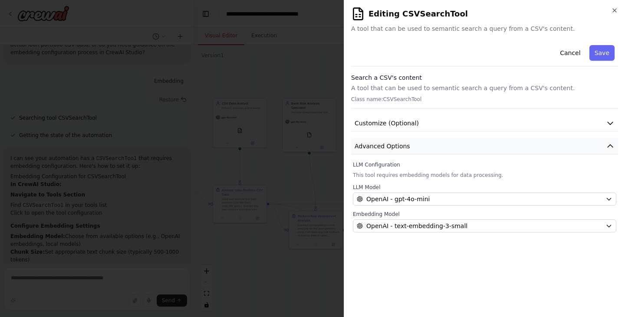
click at [451, 146] on button "Advanced Options" at bounding box center [484, 146] width 267 height 16
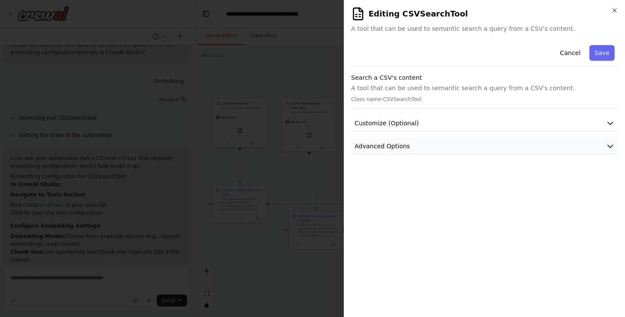
click at [451, 146] on button "Advanced Options" at bounding box center [484, 146] width 267 height 16
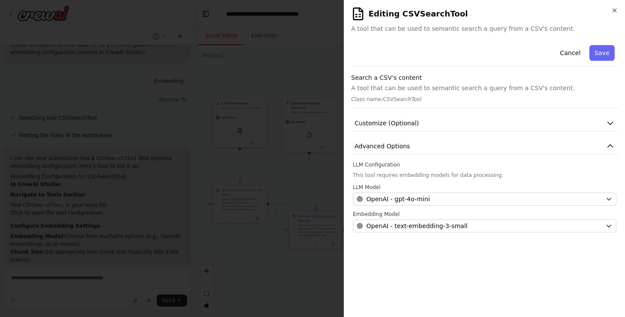
click at [397, 171] on div "LLM Configuration This tool requires embedding models for data processing. LLM …" at bounding box center [484, 196] width 263 height 71
click at [401, 179] on div "LLM Configuration This tool requires embedding models for data processing. LLM …" at bounding box center [484, 196] width 263 height 71
click at [389, 124] on span "Customize (Optional)" at bounding box center [386, 123] width 64 height 9
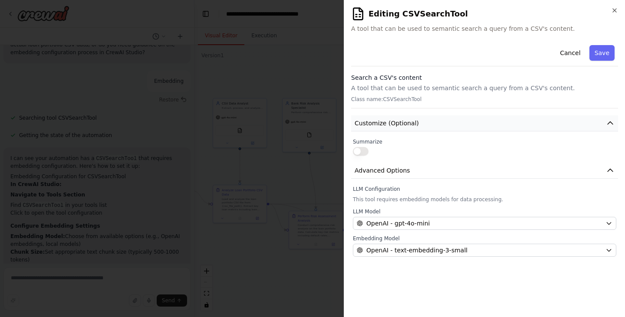
click at [389, 124] on span "Customize (Optional)" at bounding box center [386, 123] width 64 height 9
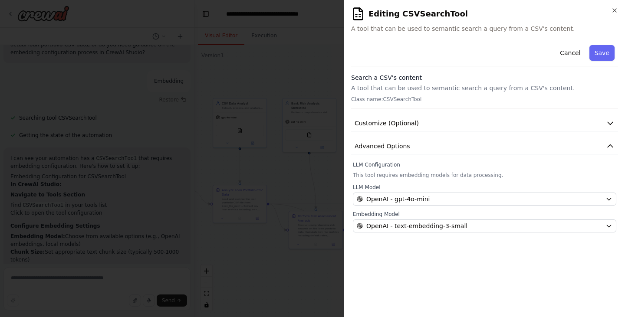
click at [388, 91] on p "A tool that can be used to semantic search a query from a CSV's content." at bounding box center [484, 88] width 267 height 9
click at [612, 12] on icon "button" at bounding box center [614, 10] width 7 height 7
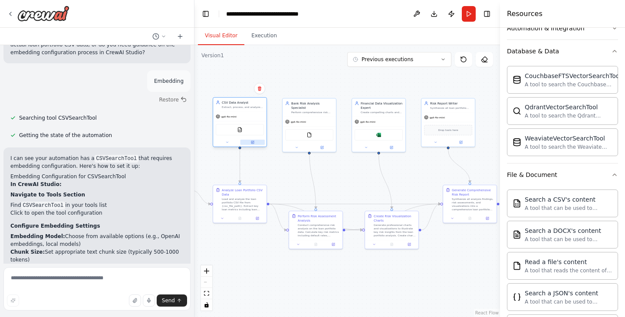
click at [252, 140] on button at bounding box center [252, 142] width 25 height 5
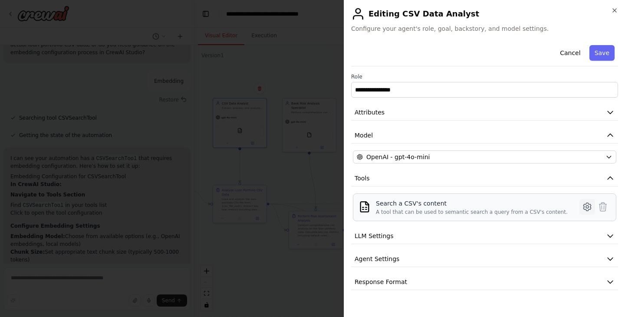
click at [584, 207] on icon at bounding box center [587, 207] width 10 height 10
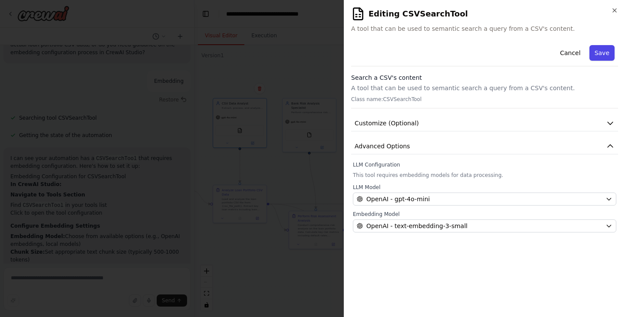
click at [606, 54] on button "Save" at bounding box center [601, 53] width 25 height 16
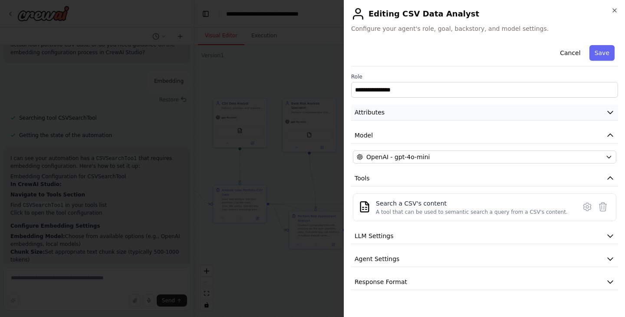
click at [610, 111] on icon "button" at bounding box center [610, 112] width 9 height 9
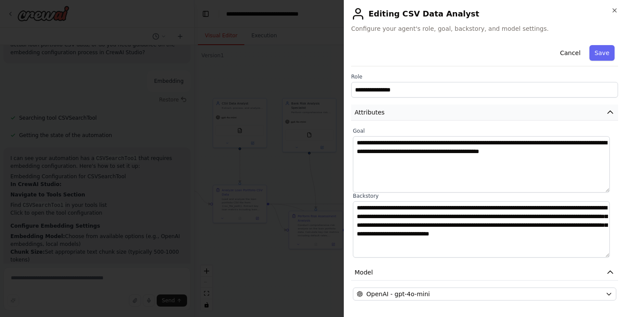
click at [610, 111] on button "Attributes" at bounding box center [484, 113] width 267 height 16
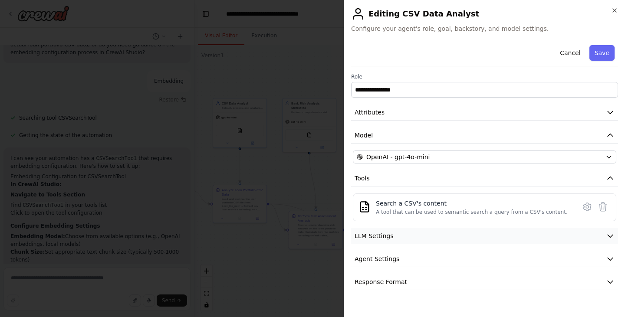
click at [610, 233] on icon "button" at bounding box center [610, 236] width 9 height 9
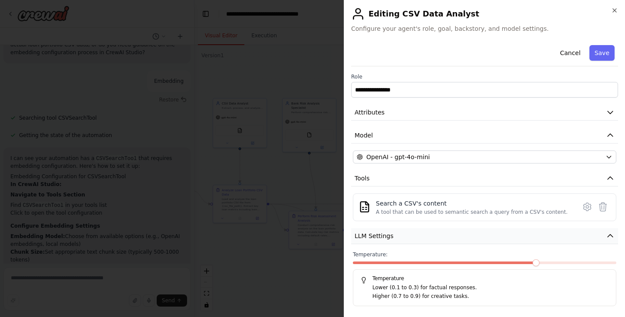
click at [610, 233] on button "LLM Settings" at bounding box center [484, 236] width 267 height 16
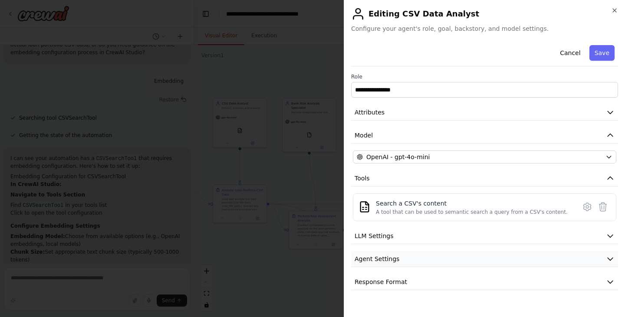
click at [604, 256] on button "Agent Settings" at bounding box center [484, 259] width 267 height 16
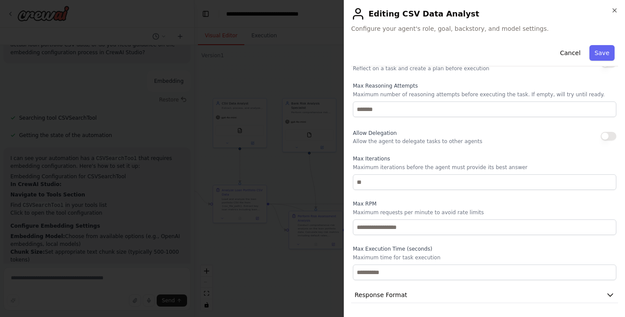
scroll to position [170, 0]
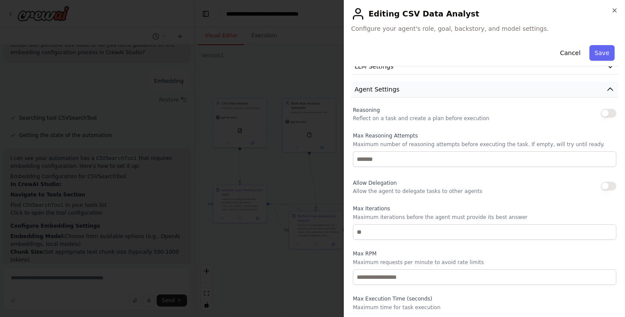
click at [598, 88] on button "Agent Settings" at bounding box center [484, 90] width 267 height 16
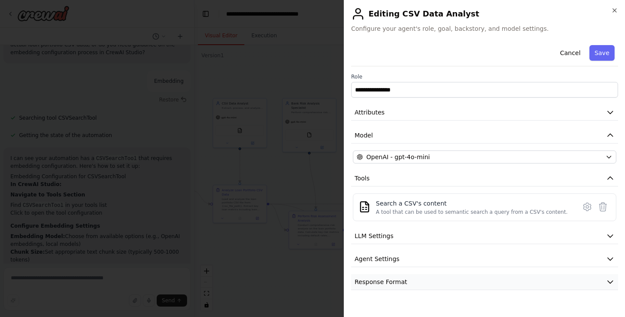
click at [563, 284] on button "Response Format" at bounding box center [484, 282] width 267 height 16
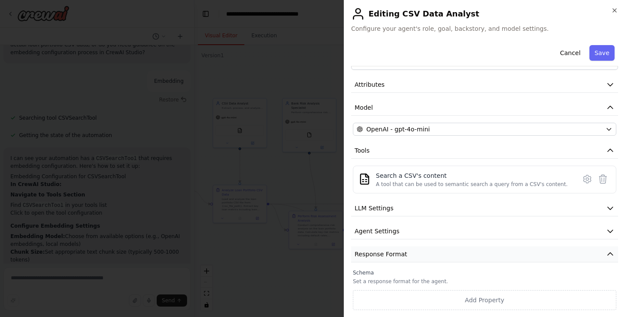
click at [537, 253] on button "Response Format" at bounding box center [484, 254] width 267 height 16
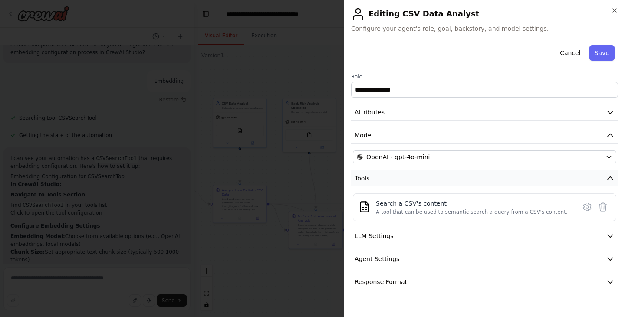
click at [517, 182] on button "Tools" at bounding box center [484, 179] width 267 height 16
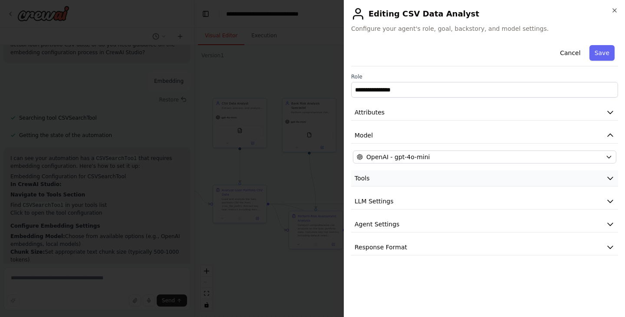
click at [517, 182] on button "Tools" at bounding box center [484, 179] width 267 height 16
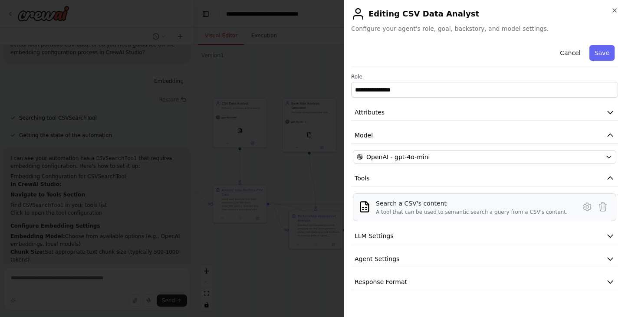
click at [393, 210] on div "A tool that can be used to semantic search a query from a CSV's content." at bounding box center [472, 212] width 192 height 7
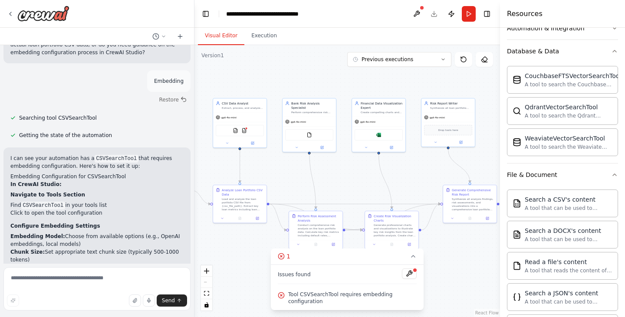
click at [339, 302] on span "Tool CSVSearchTool requires embedding configuration" at bounding box center [352, 298] width 128 height 14
click at [407, 279] on button at bounding box center [409, 274] width 15 height 10
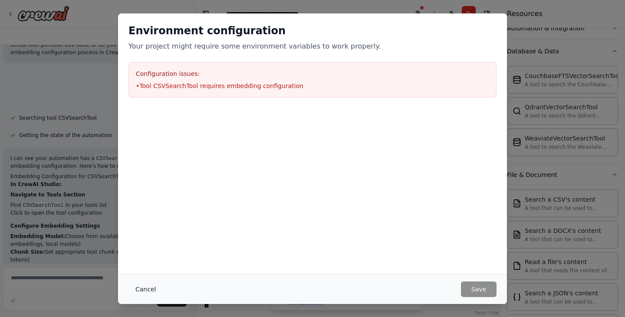
click at [141, 292] on button "Cancel" at bounding box center [145, 290] width 34 height 16
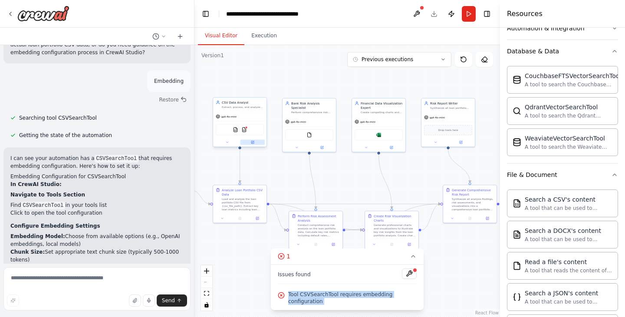
click at [252, 143] on icon at bounding box center [253, 142] width 2 height 2
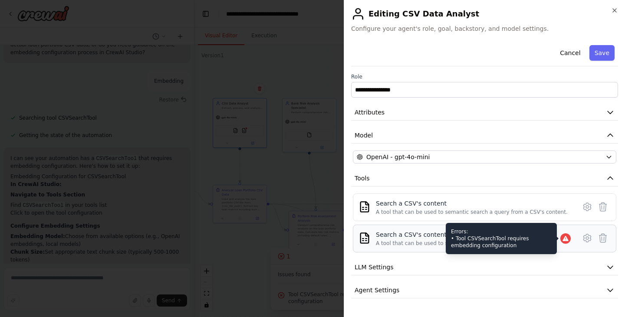
click at [562, 240] on icon at bounding box center [565, 238] width 6 height 5
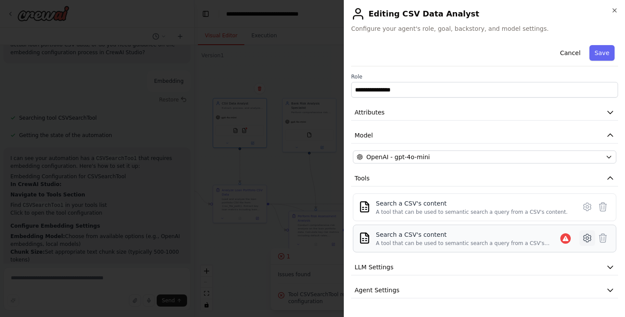
click at [582, 242] on icon at bounding box center [587, 238] width 10 height 10
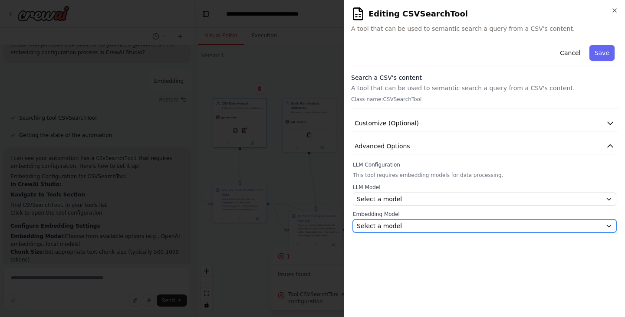
click at [558, 232] on button "Select a model" at bounding box center [484, 226] width 263 height 13
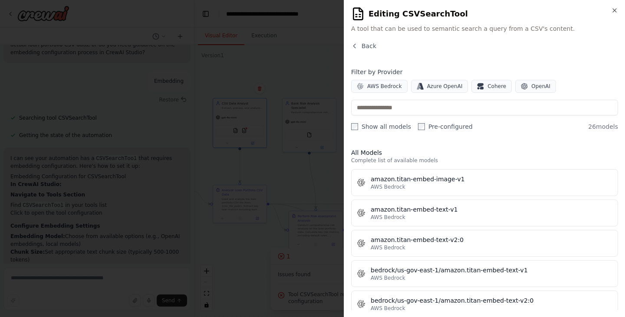
click at [421, 126] on label "Pre-configured" at bounding box center [445, 126] width 55 height 9
click at [375, 126] on label "Show all models" at bounding box center [381, 126] width 60 height 9
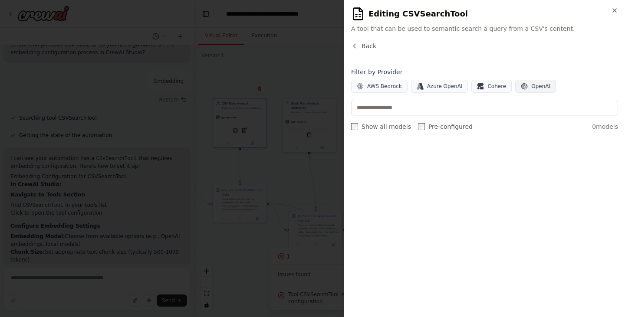
click at [530, 82] on button "OpenAI" at bounding box center [535, 86] width 41 height 13
click at [376, 126] on label "Show all models" at bounding box center [381, 126] width 60 height 9
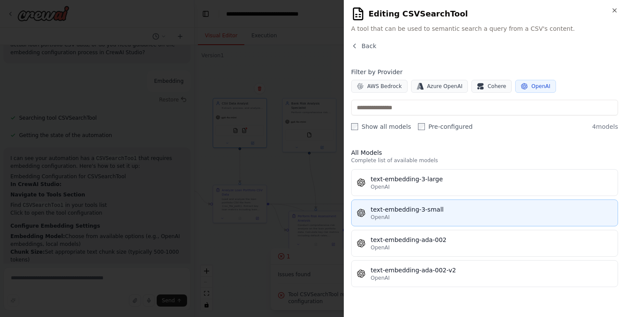
click at [437, 209] on div "text-embedding-3-small" at bounding box center [492, 209] width 242 height 9
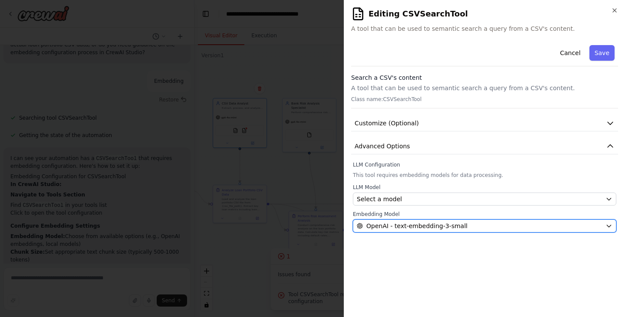
click at [405, 228] on span "OpenAI - text-embedding-3-small" at bounding box center [416, 226] width 101 height 9
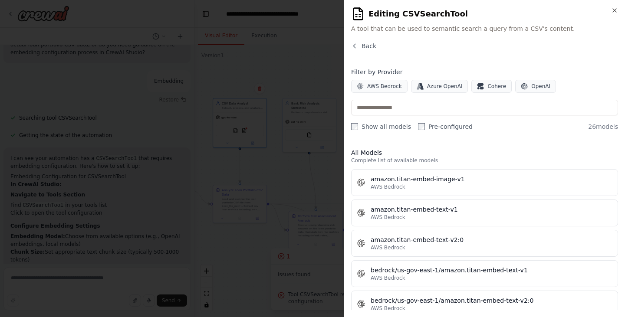
click at [444, 125] on label "Pre-configured" at bounding box center [445, 126] width 55 height 9
click at [531, 86] on span "OpenAI" at bounding box center [540, 86] width 19 height 7
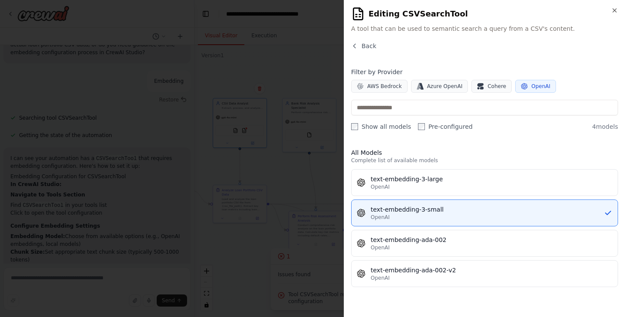
click at [431, 125] on label "Pre-configured" at bounding box center [445, 126] width 55 height 9
click at [396, 218] on div "OpenAI" at bounding box center [487, 217] width 233 height 7
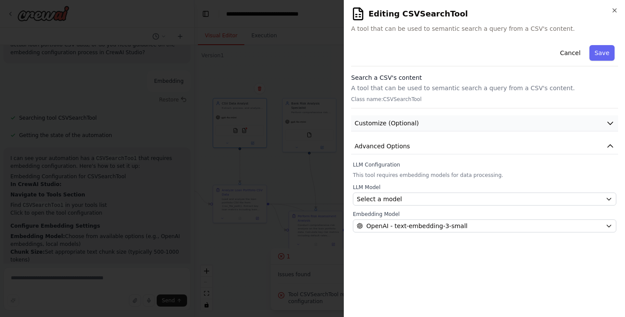
click at [594, 127] on button "Customize (Optional)" at bounding box center [484, 123] width 267 height 16
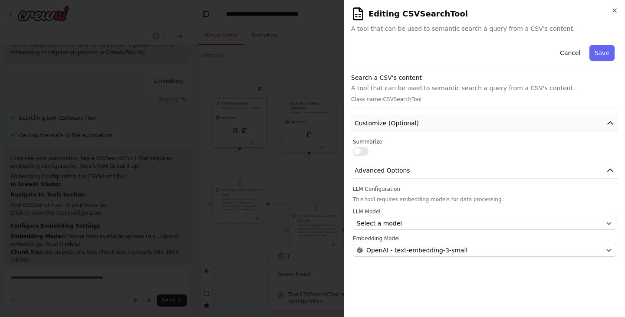
click at [594, 127] on button "Customize (Optional)" at bounding box center [484, 123] width 267 height 16
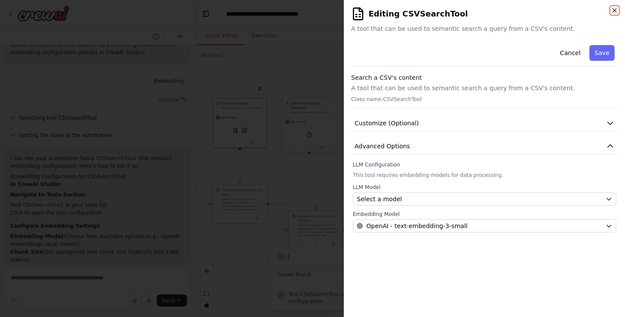
click at [613, 12] on icon "button" at bounding box center [614, 10] width 7 height 7
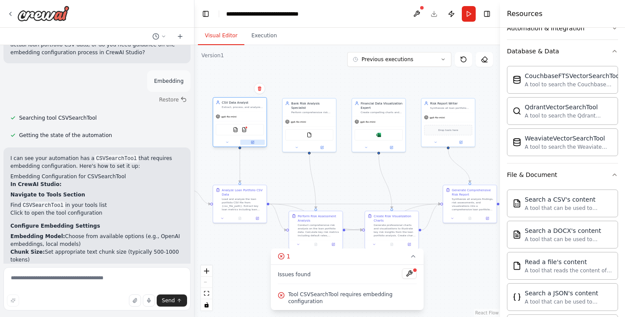
click at [255, 144] on button at bounding box center [252, 142] width 25 height 5
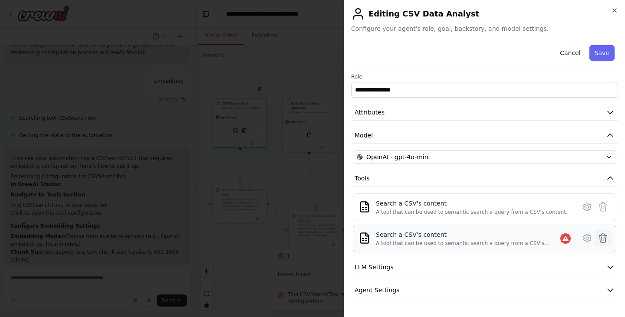
click at [597, 240] on icon at bounding box center [602, 238] width 10 height 10
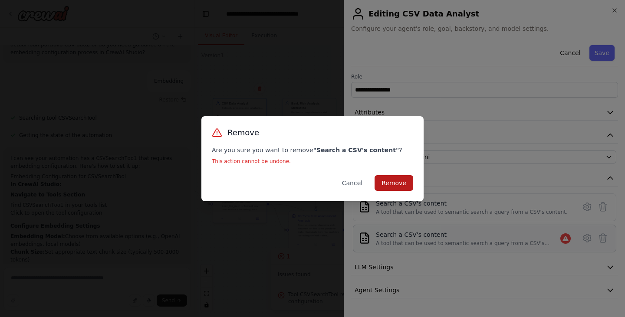
click at [398, 185] on button "Remove" at bounding box center [393, 183] width 39 height 16
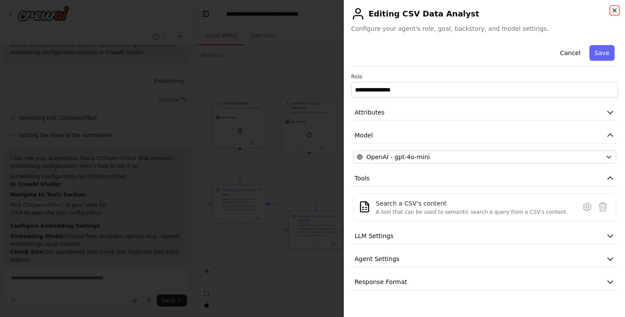
click at [616, 9] on icon "button" at bounding box center [614, 10] width 3 height 3
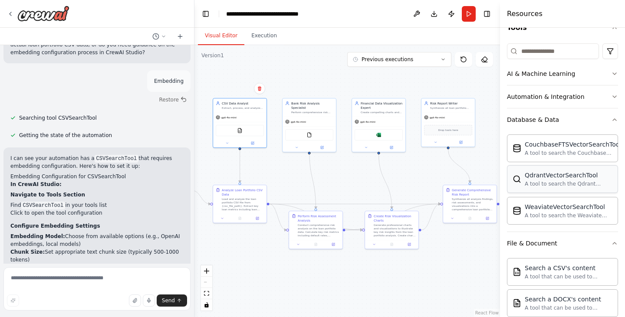
scroll to position [94, 0]
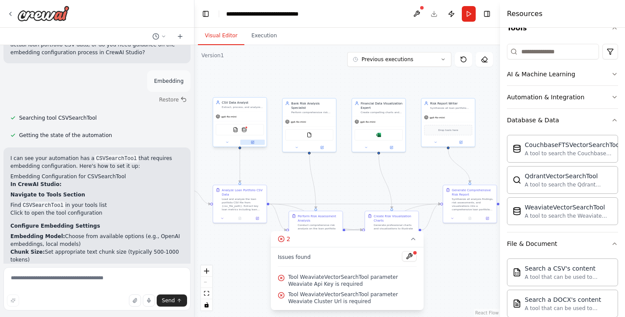
click at [253, 144] on button at bounding box center [252, 142] width 25 height 5
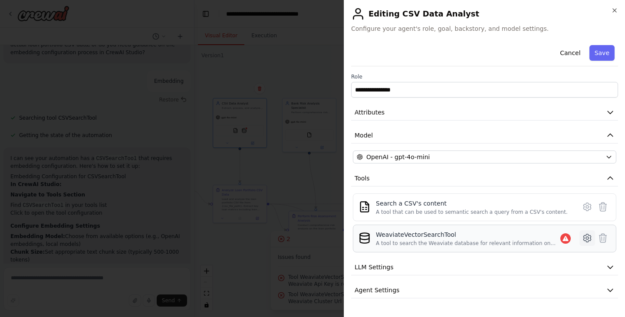
click at [583, 237] on icon at bounding box center [586, 238] width 7 height 8
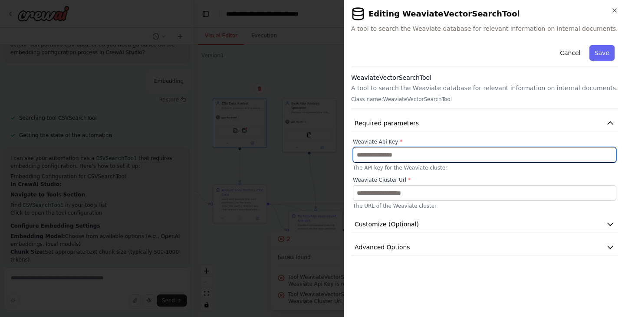
click at [395, 150] on input "text" at bounding box center [484, 155] width 263 height 16
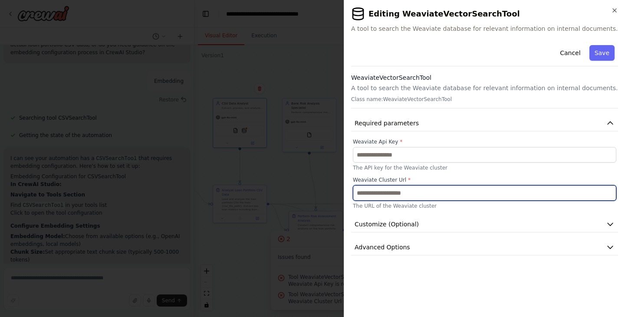
click at [398, 194] on input "text" at bounding box center [484, 193] width 263 height 16
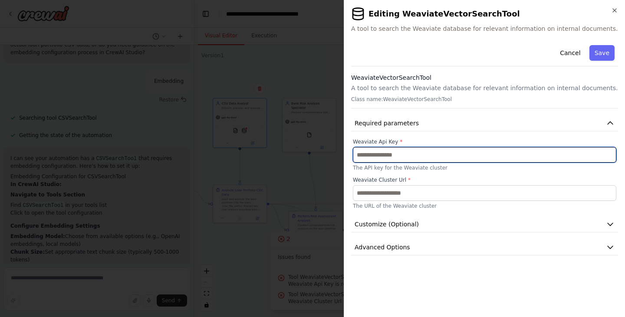
click at [400, 160] on input "text" at bounding box center [484, 155] width 263 height 16
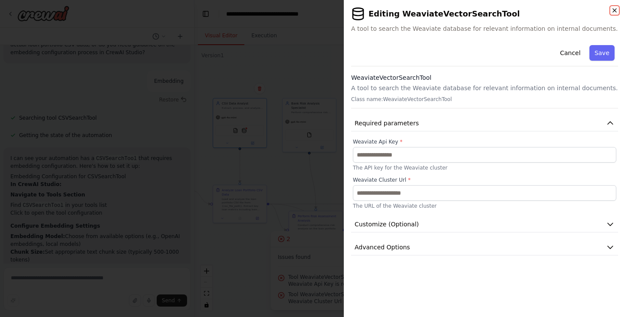
click at [615, 12] on icon "button" at bounding box center [614, 10] width 7 height 7
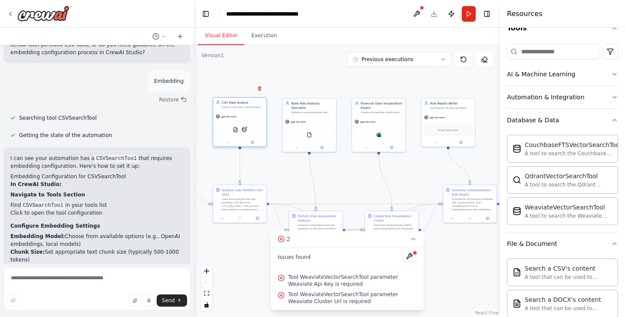
click at [256, 147] on div at bounding box center [239, 142] width 53 height 9
click at [253, 144] on button at bounding box center [252, 142] width 25 height 5
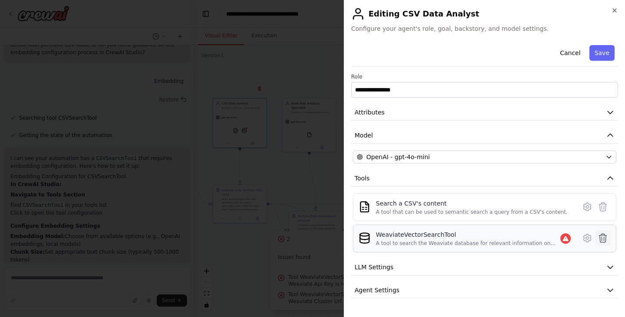
click at [599, 235] on icon at bounding box center [602, 238] width 7 height 9
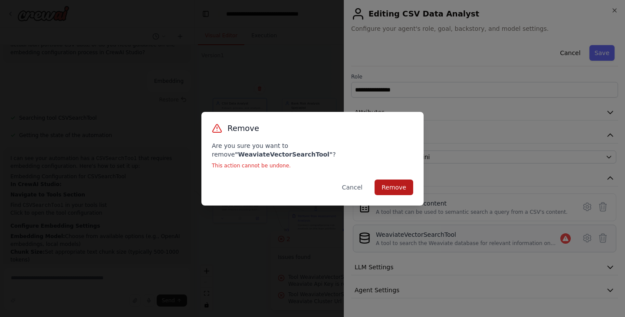
click at [395, 183] on button "Remove" at bounding box center [393, 188] width 39 height 16
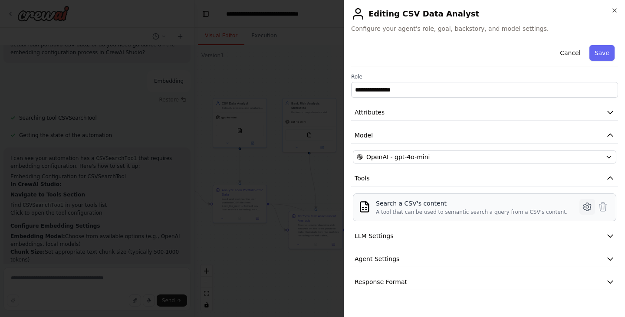
click at [584, 209] on icon at bounding box center [586, 207] width 7 height 8
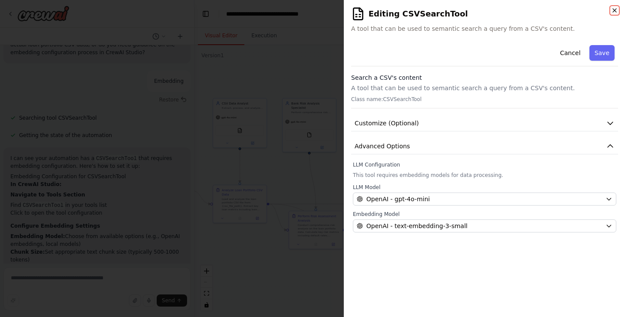
click at [612, 11] on icon "button" at bounding box center [614, 10] width 7 height 7
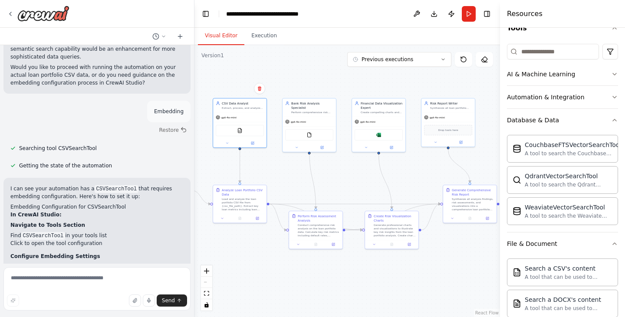
scroll to position [2298, 0]
click at [252, 139] on div at bounding box center [239, 142] width 53 height 9
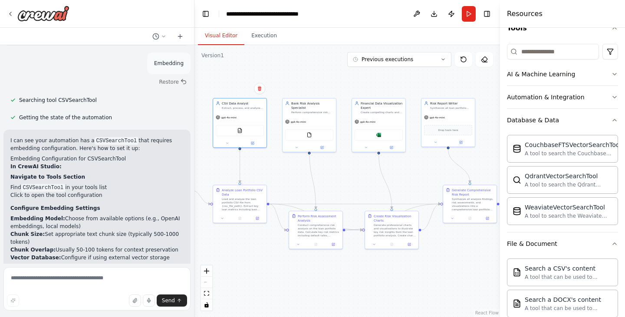
scroll to position [2355, 0]
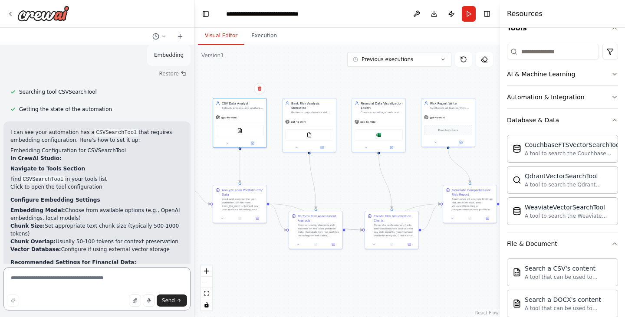
click at [95, 284] on textarea at bounding box center [96, 288] width 187 height 43
type textarea "**********"
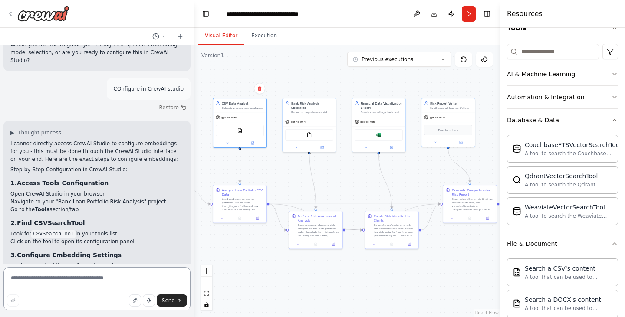
scroll to position [2752, 0]
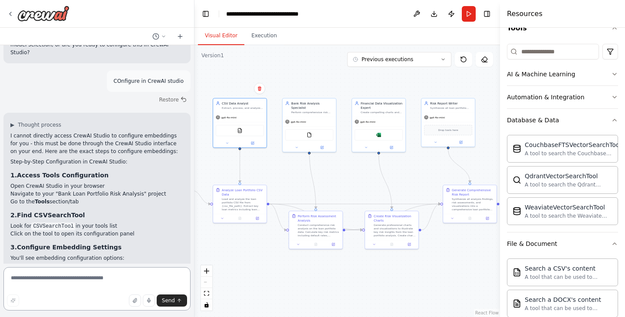
click at [77, 287] on textarea at bounding box center [96, 288] width 187 height 43
drag, startPoint x: 69, startPoint y: 280, endPoint x: 1, endPoint y: 283, distance: 68.2
click at [1, 283] on div "Data Analysis and Report Generation ▶ Thought process I'd be happy to help you …" at bounding box center [97, 158] width 194 height 317
type textarea "**********"
click at [1, 283] on button "Toggle Sidebar" at bounding box center [0, 158] width 7 height 317
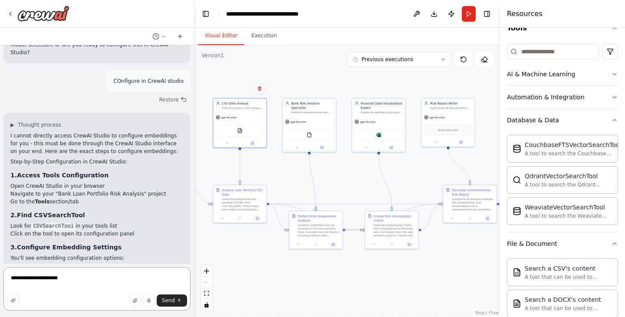
click at [40, 276] on textarea "**********" at bounding box center [96, 288] width 187 height 43
click at [102, 279] on textarea "**********" at bounding box center [96, 288] width 187 height 43
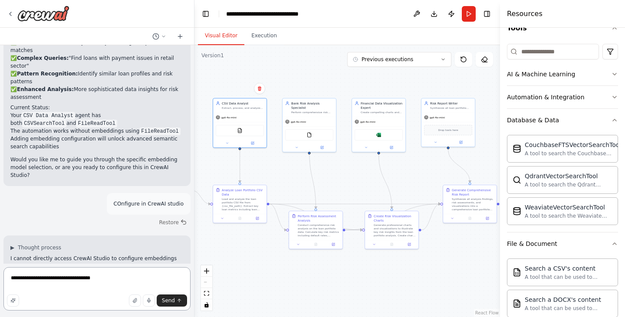
scroll to position [2629, 0]
type textarea "**********"
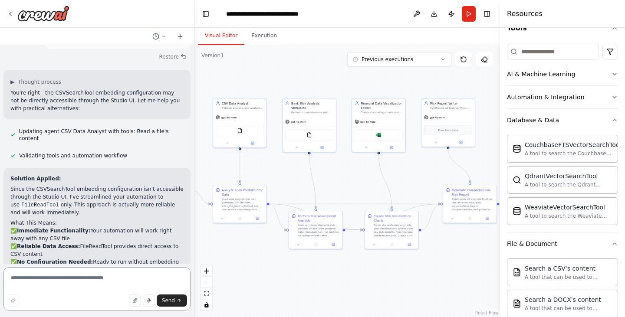
scroll to position [3204, 0]
